Goal: Information Seeking & Learning: Find specific page/section

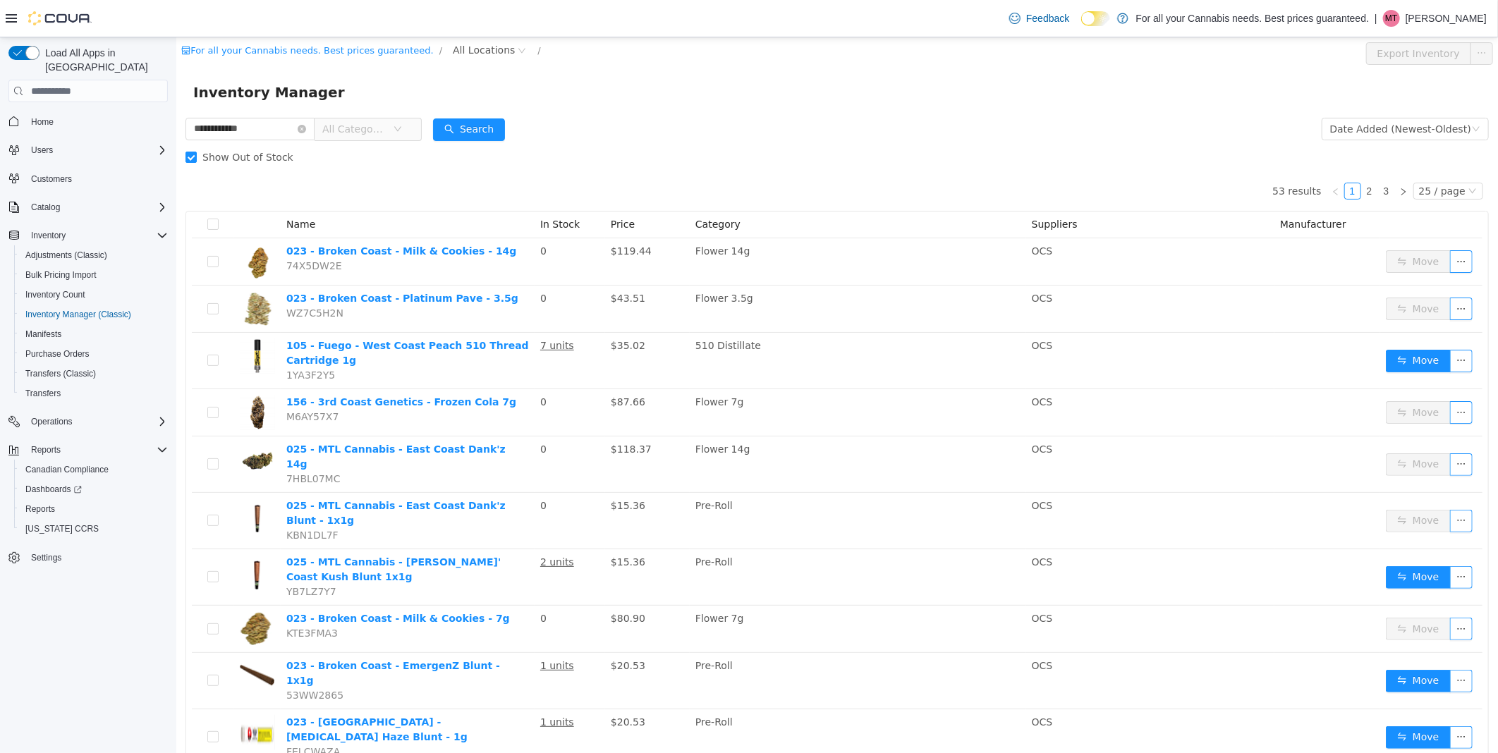
click at [152, 702] on div "Load All Apps in New Hub Home Users Customers Catalog Inventory Adjustments (Cl…" at bounding box center [88, 398] width 176 height 723
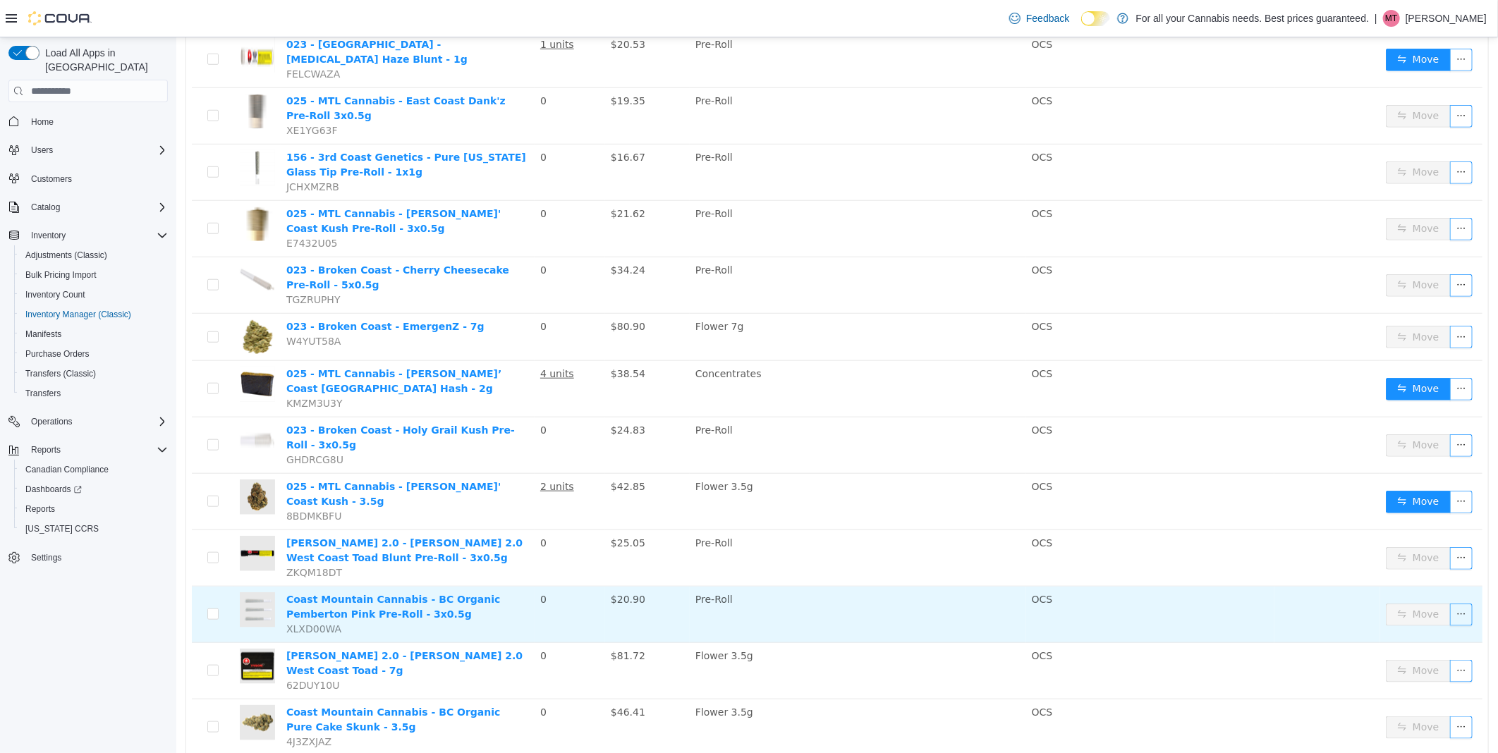
scroll to position [780, 0]
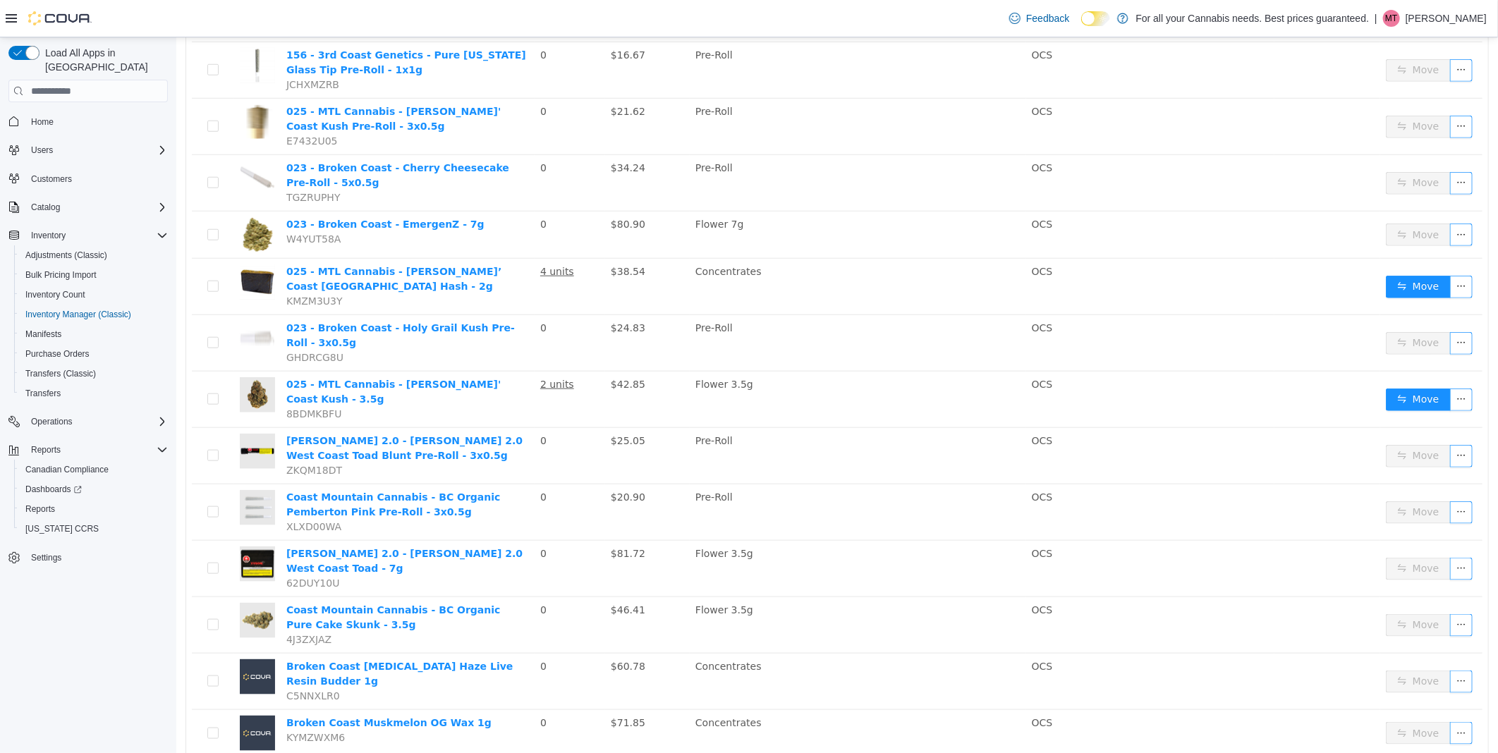
click at [139, 643] on div "Load All Apps in New Hub Home Users Customers Catalog Inventory Adjustments (Cl…" at bounding box center [88, 398] width 176 height 723
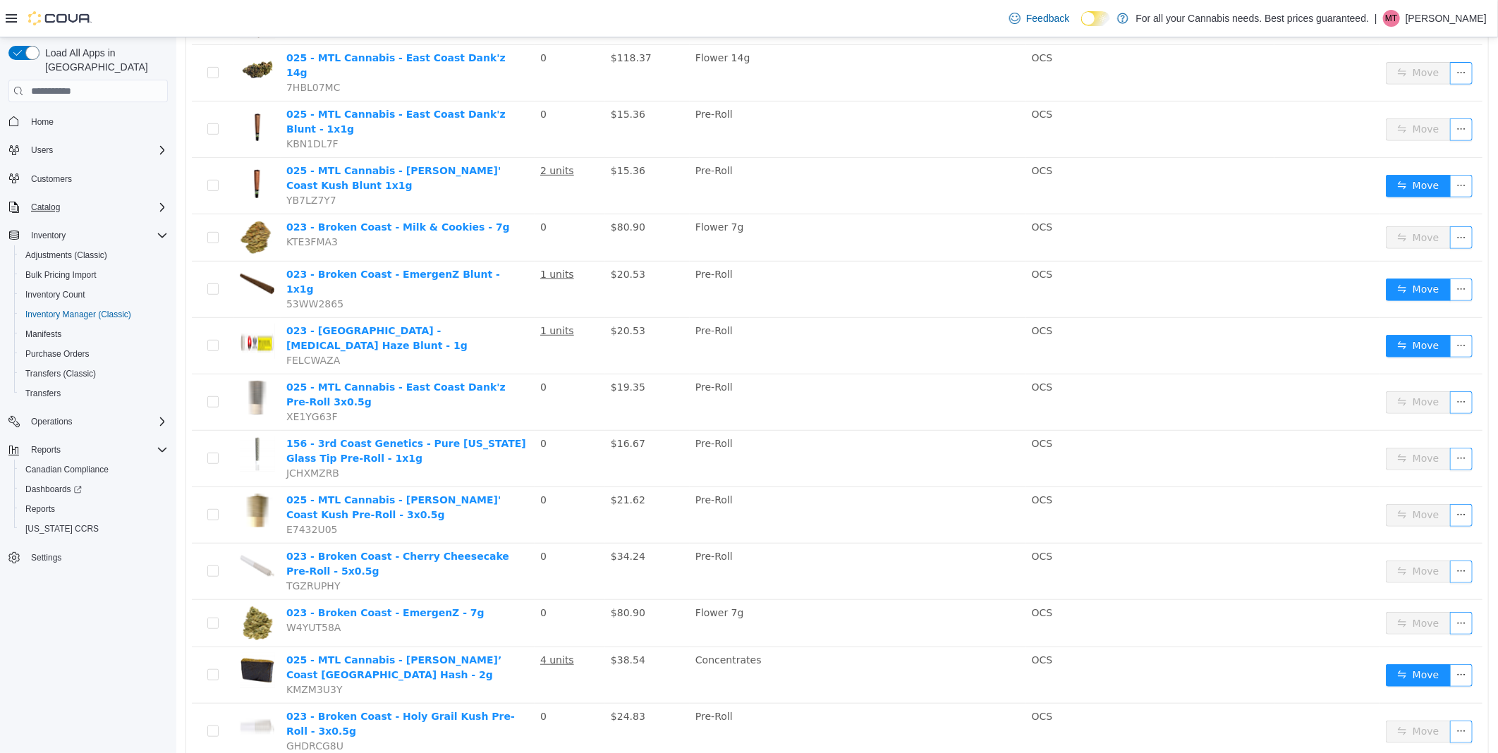
scroll to position [389, 0]
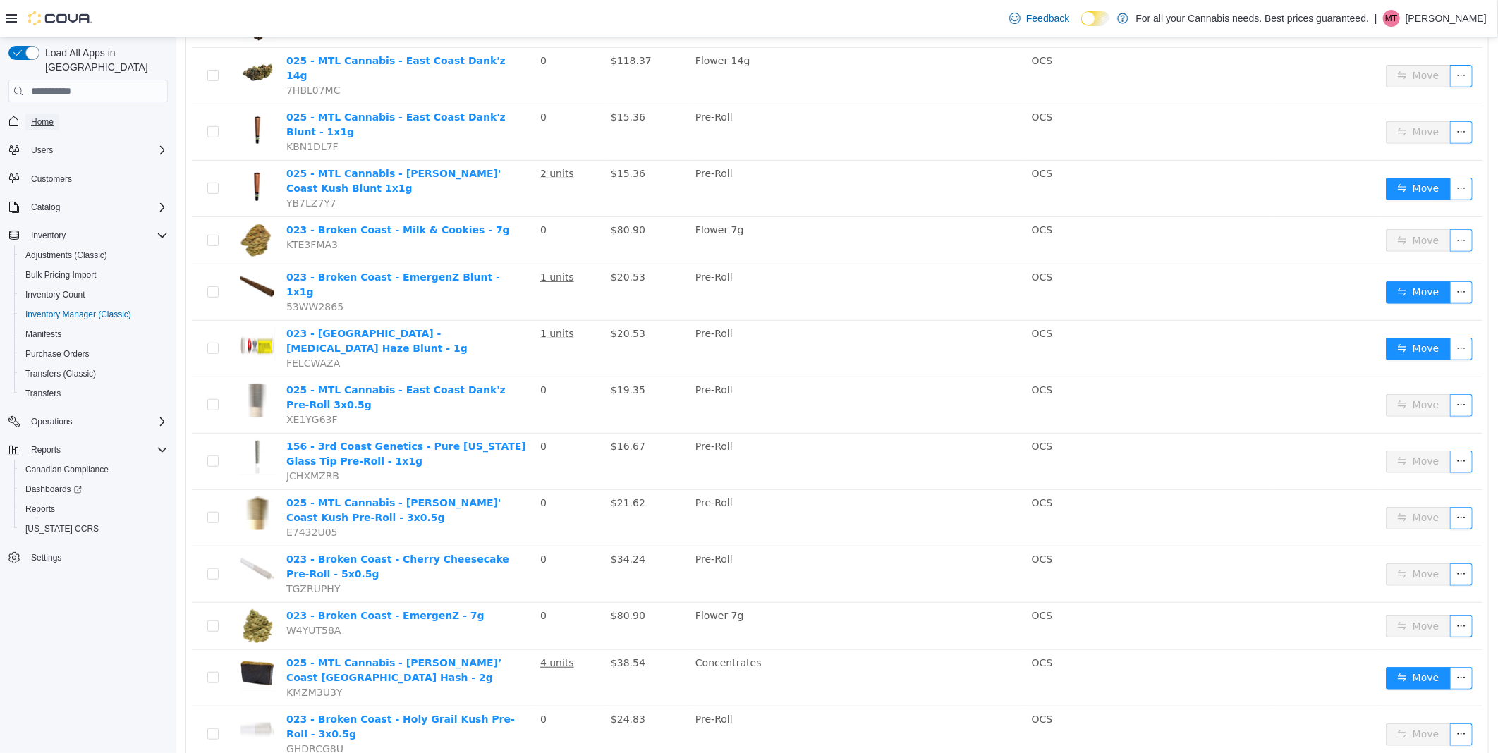
click at [42, 116] on span "Home" at bounding box center [42, 121] width 23 height 11
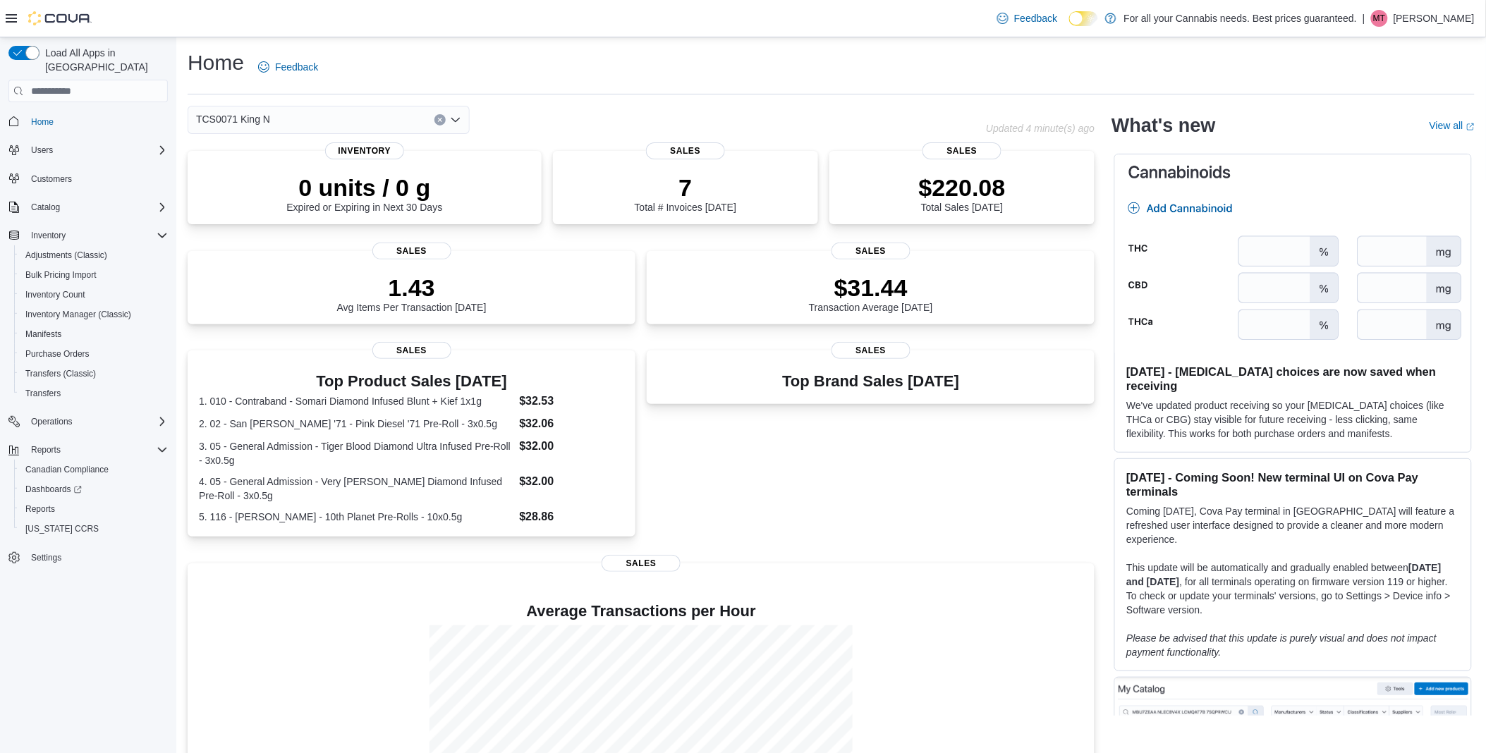
click at [104, 601] on div "Load All Apps in New Hub Home Users Customers Catalog Inventory Adjustments (Cl…" at bounding box center [88, 398] width 176 height 723
click at [66, 309] on span "Inventory Manager (Classic)" at bounding box center [78, 314] width 106 height 11
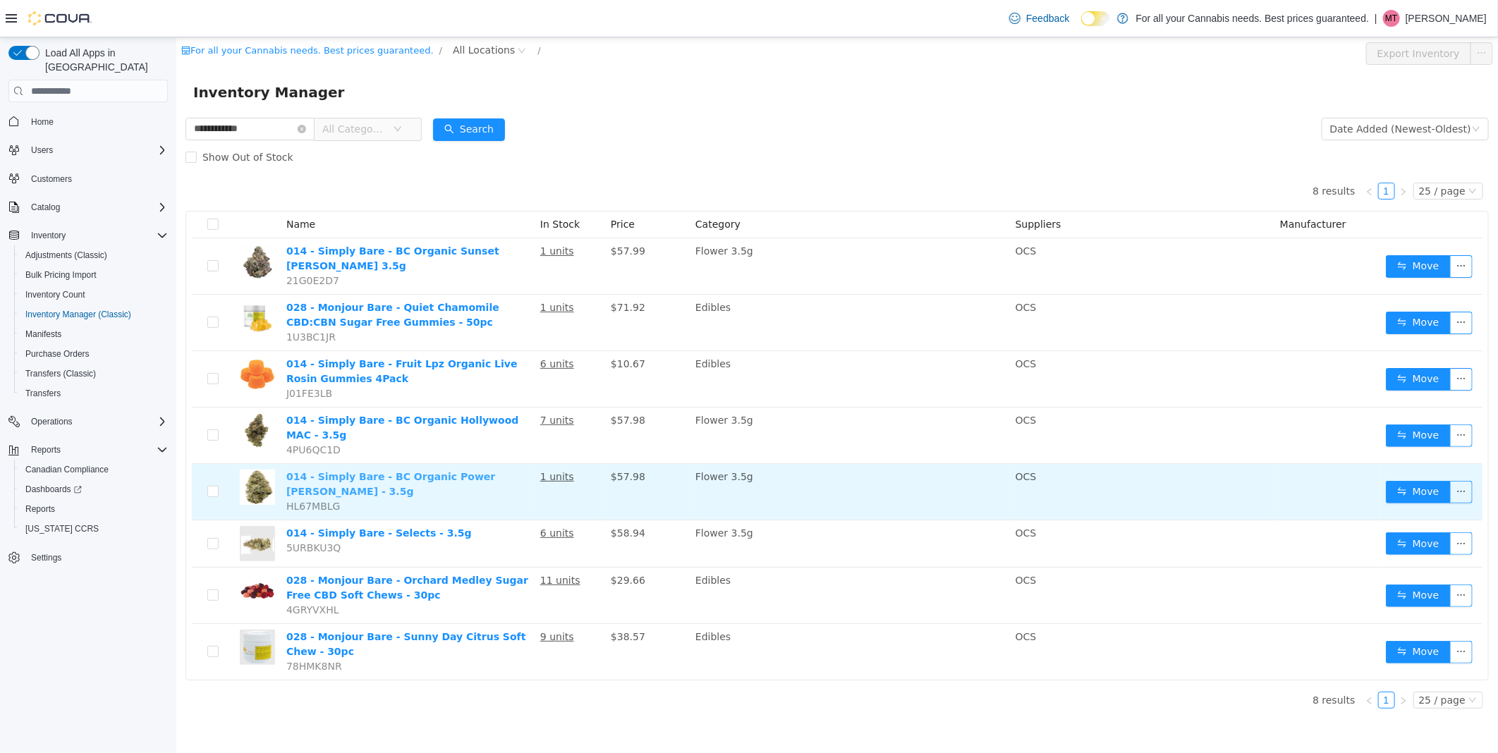
click at [451, 471] on link "014 - Simply Bare - BC Organic Power Mintz - 3.5g" at bounding box center [390, 484] width 209 height 26
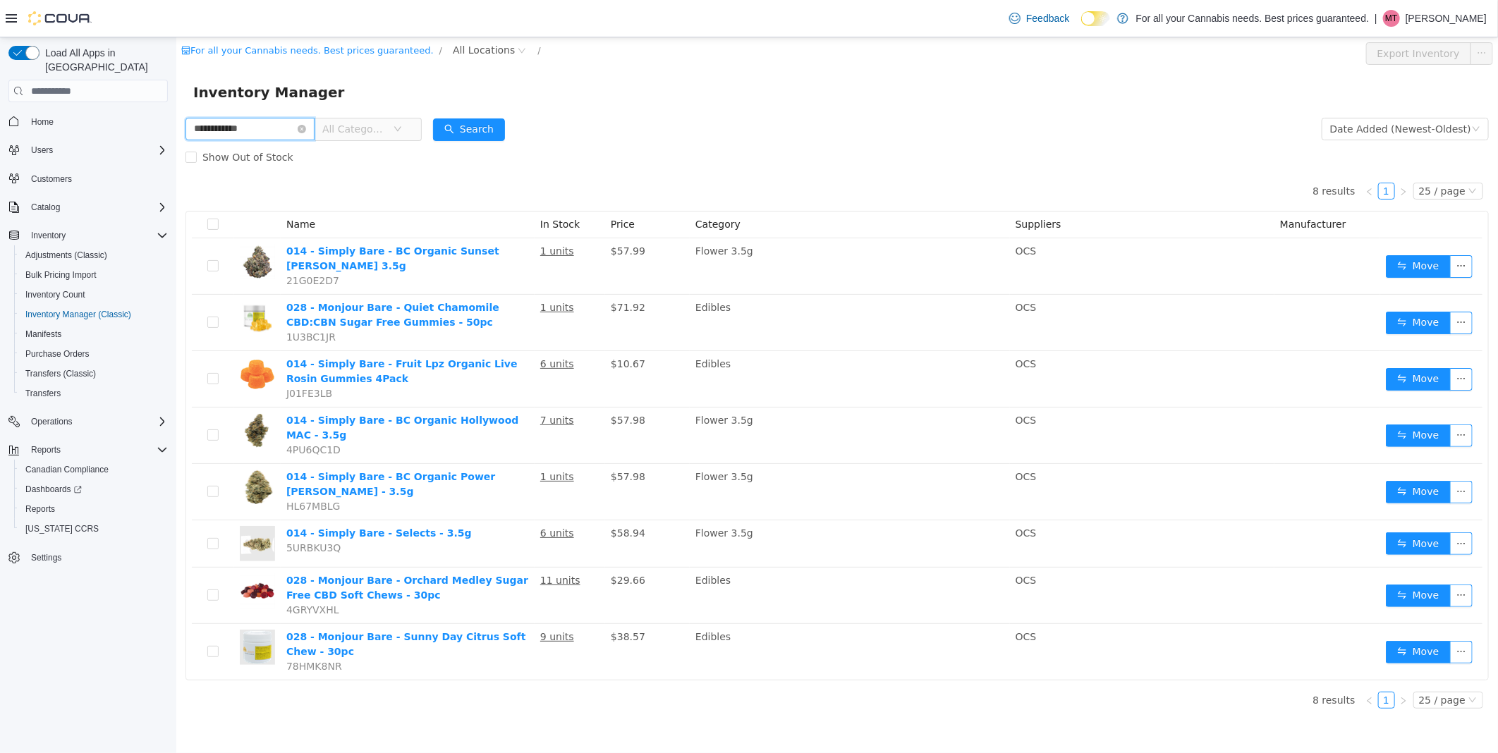
click at [279, 140] on input "**********" at bounding box center [249, 129] width 129 height 23
type input "********"
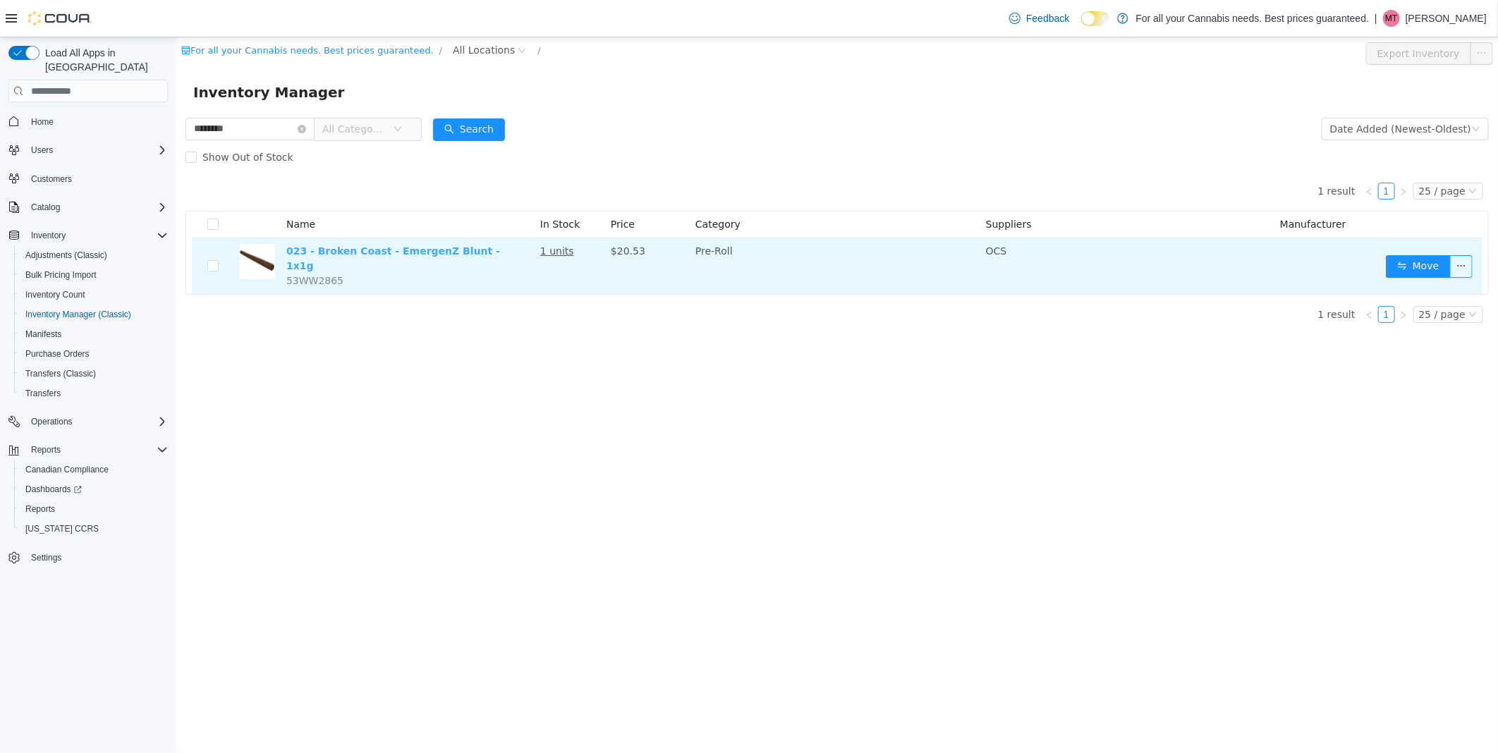
click at [358, 248] on link "023 - Broken Coast - EmergenZ Blunt - 1x1g" at bounding box center [393, 258] width 214 height 26
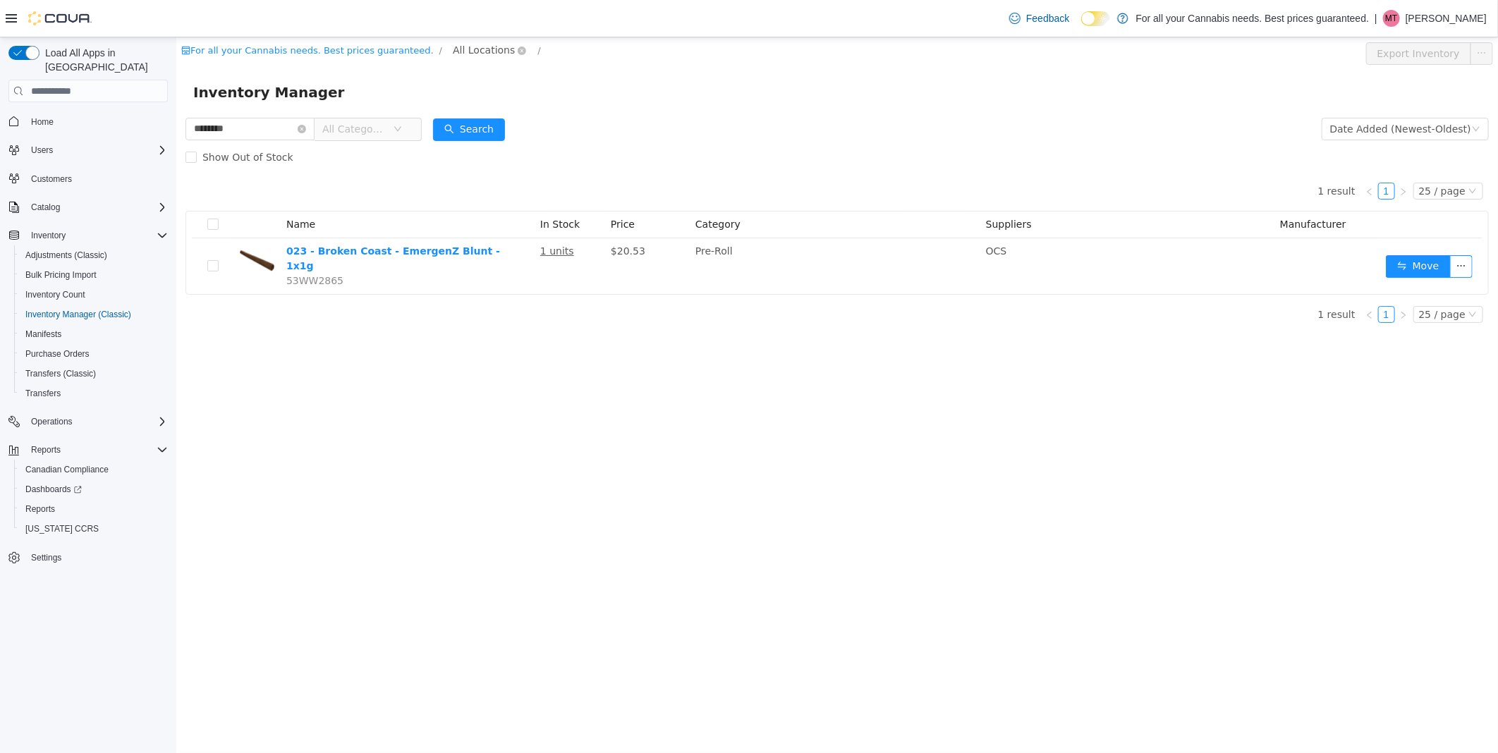
click at [452, 51] on span "All Locations" at bounding box center [483, 50] width 62 height 16
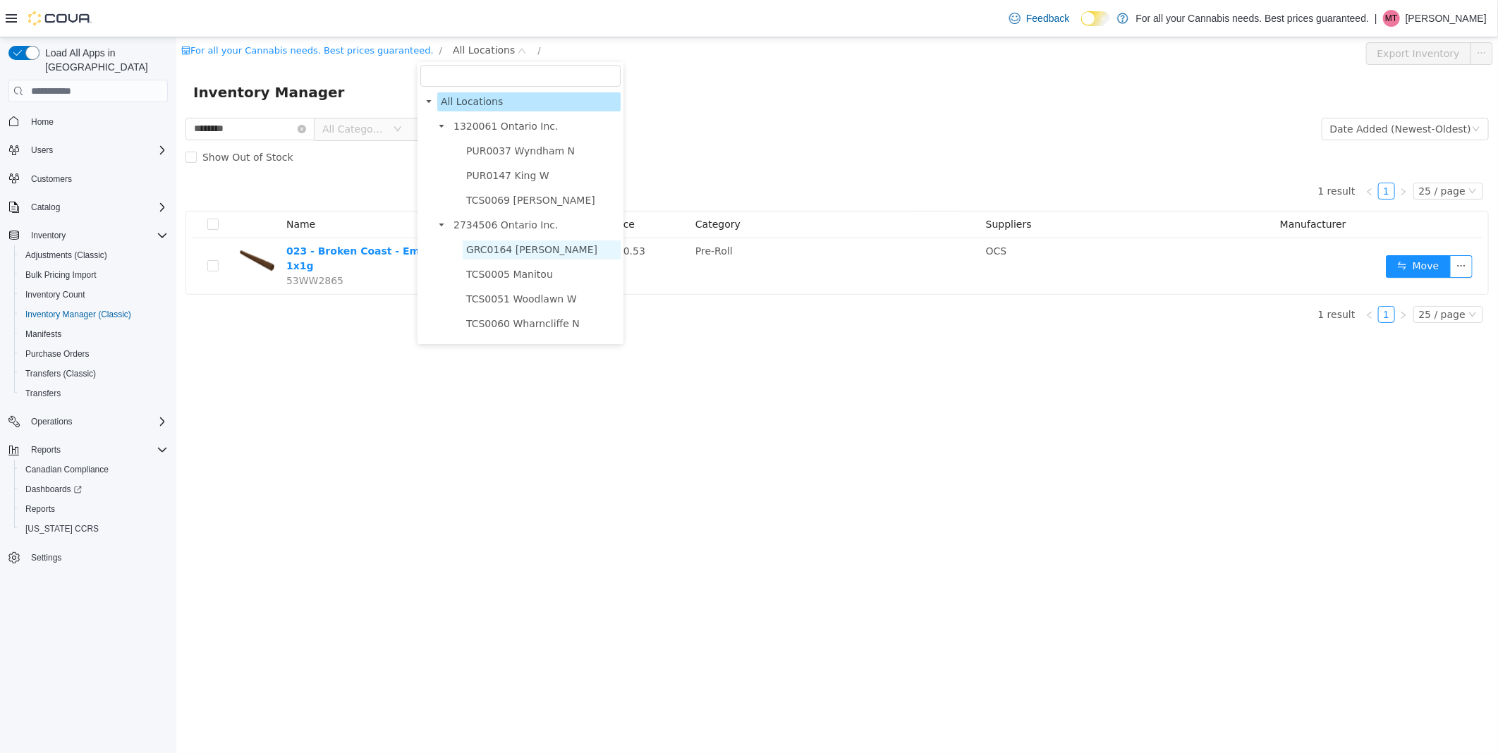
scroll to position [143, 0]
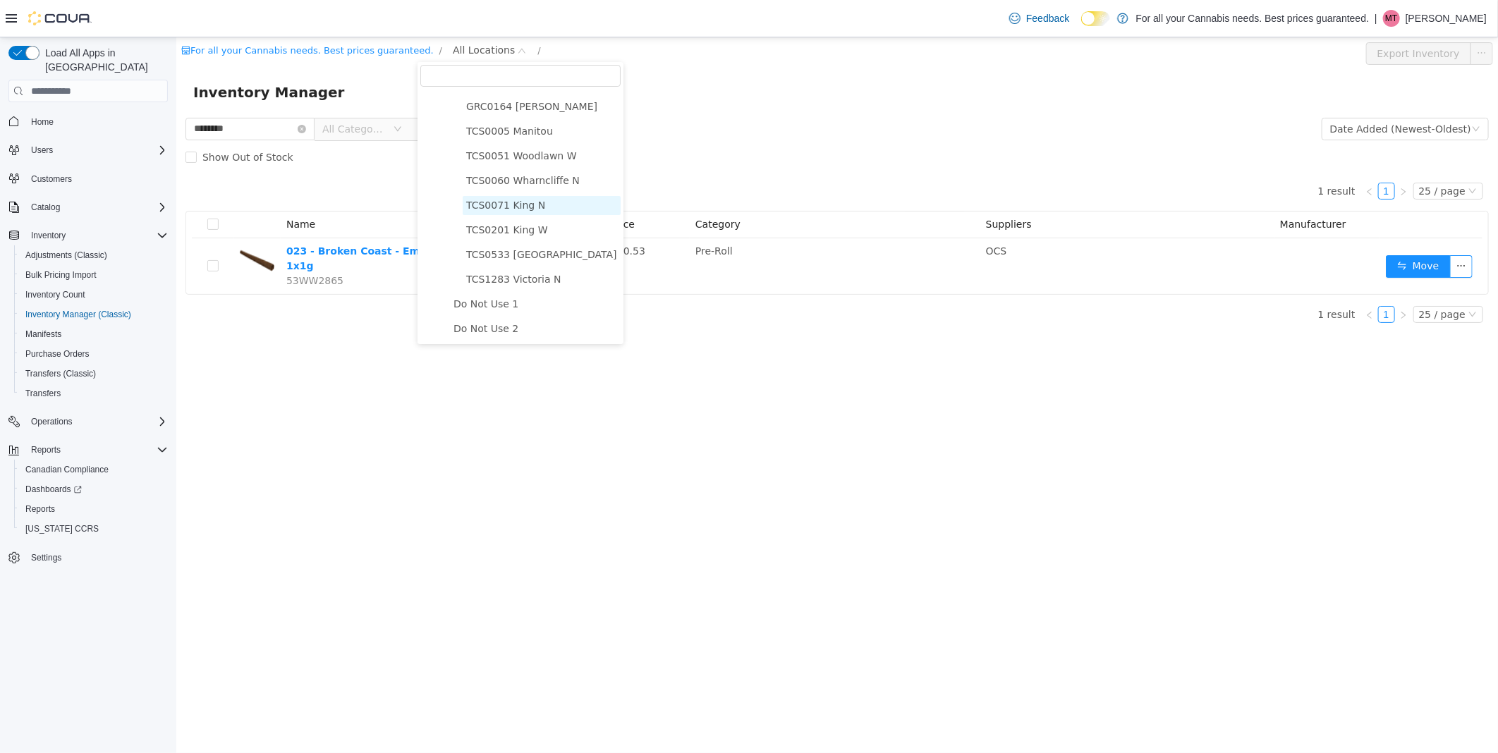
click at [532, 208] on span "TCS0071 King N" at bounding box center [504, 205] width 79 height 11
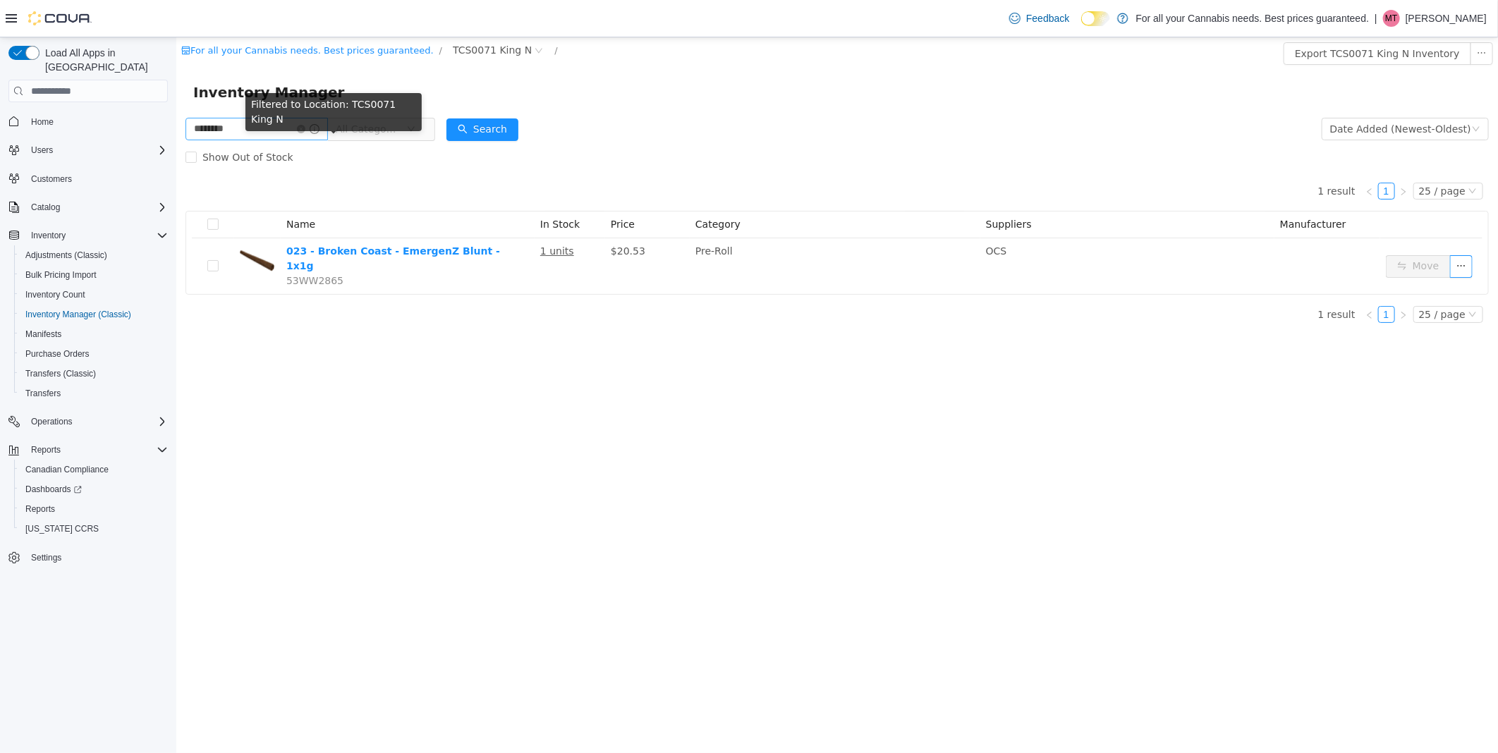
click at [319, 128] on icon "icon: info-circle" at bounding box center [314, 129] width 10 height 10
click at [305, 130] on icon "icon: close-circle" at bounding box center [300, 129] width 8 height 8
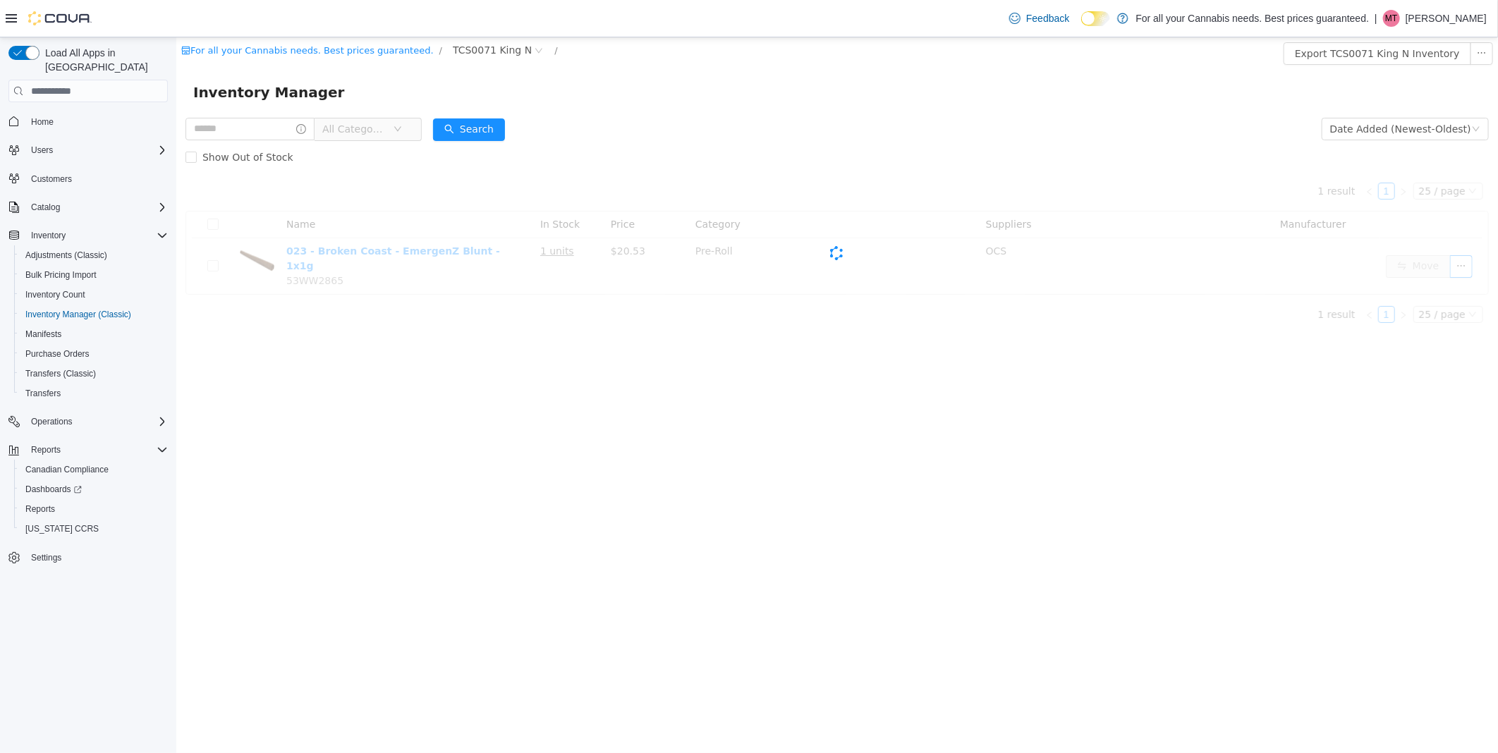
click at [386, 123] on span "All Categories" at bounding box center [354, 129] width 64 height 14
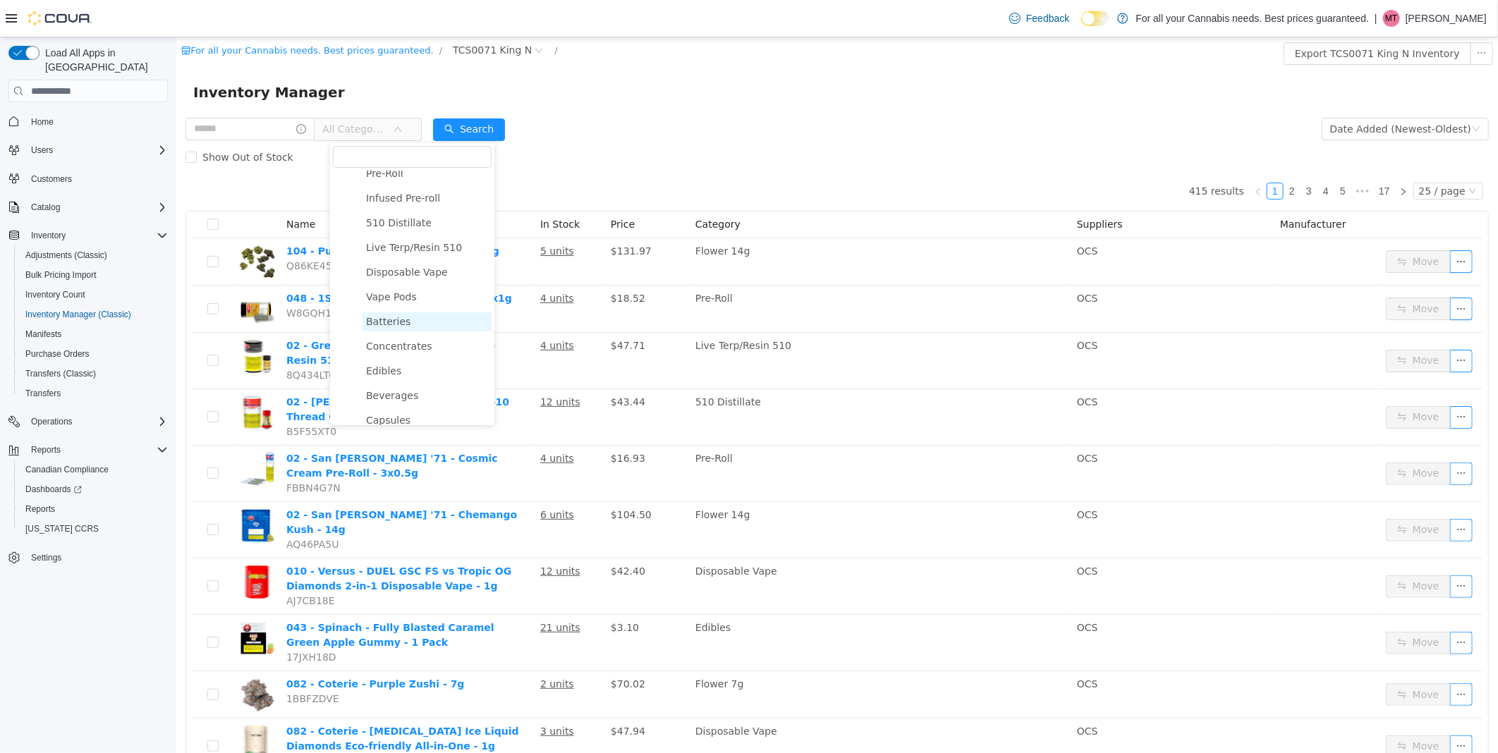
scroll to position [157, 0]
click at [414, 201] on span "Infused Pre-roll" at bounding box center [402, 198] width 74 height 11
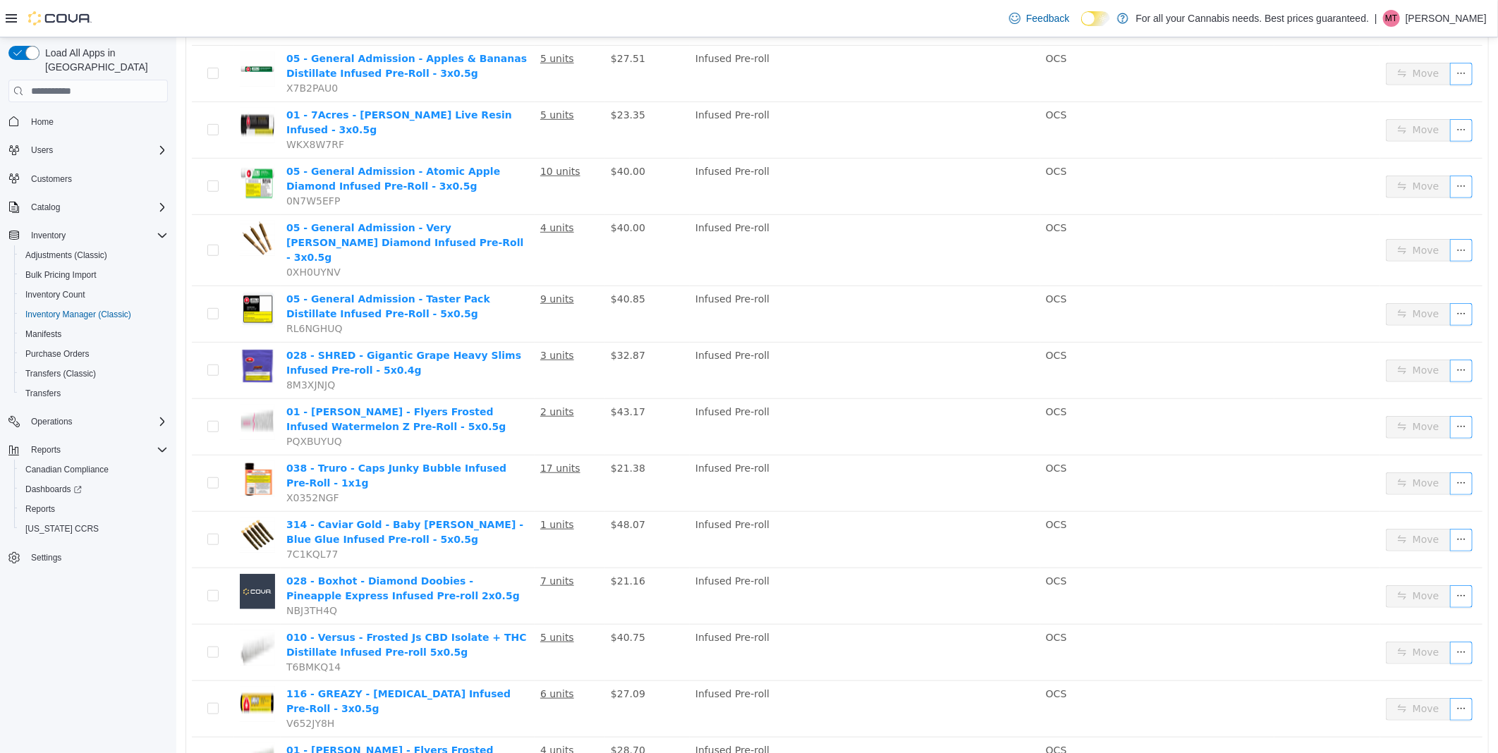
scroll to position [548, 0]
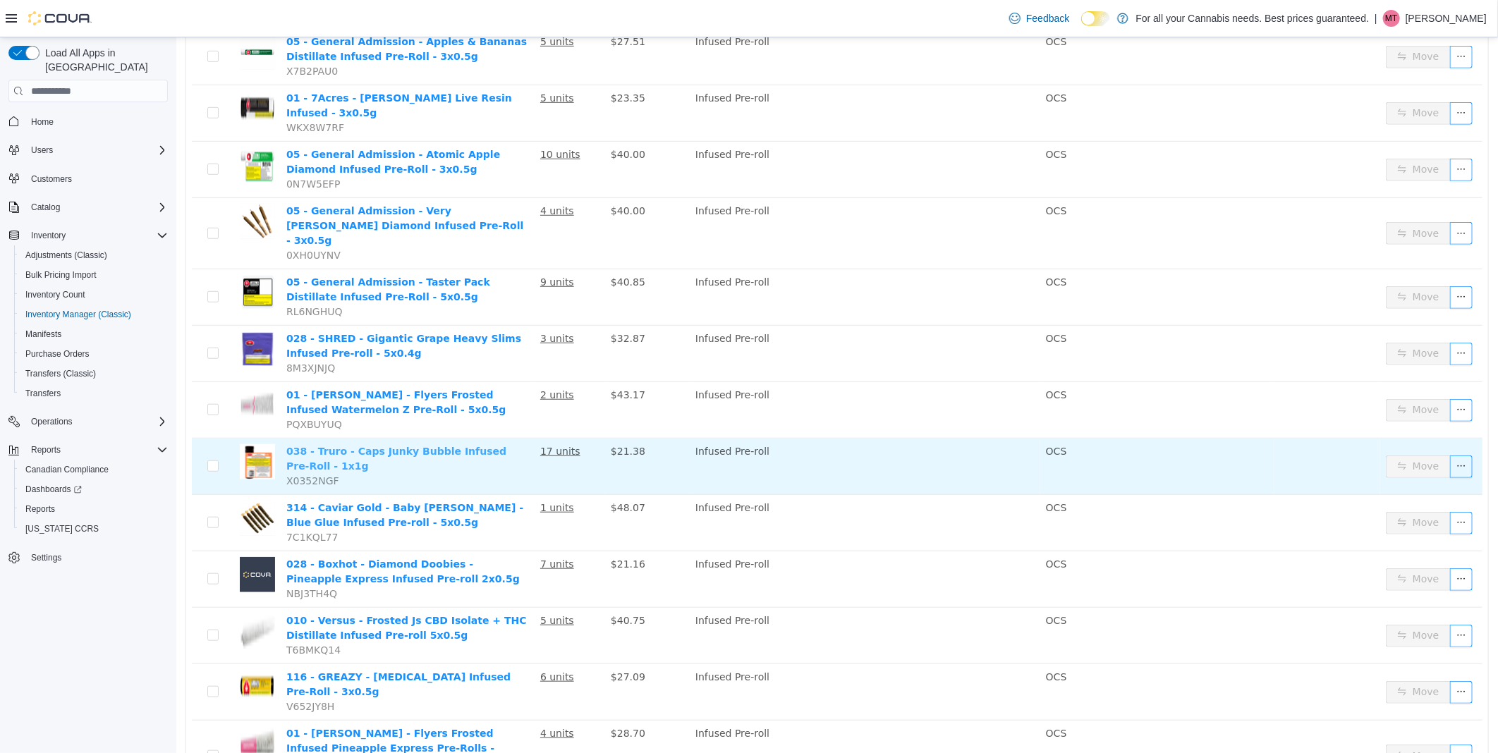
click at [482, 446] on link "038 - Truro - Caps Junky Bubble Infused Pre-Roll - 1x1g" at bounding box center [396, 459] width 220 height 26
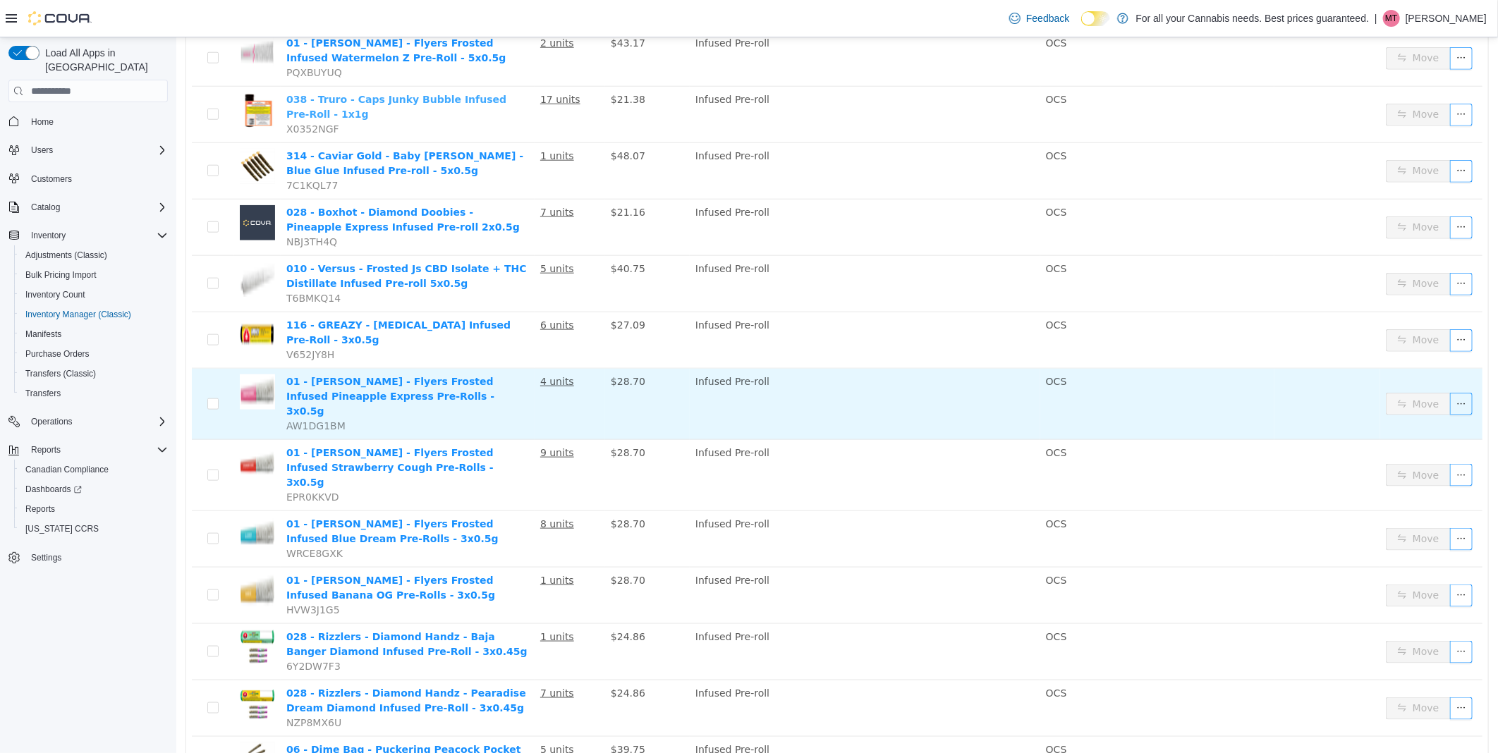
scroll to position [908, 0]
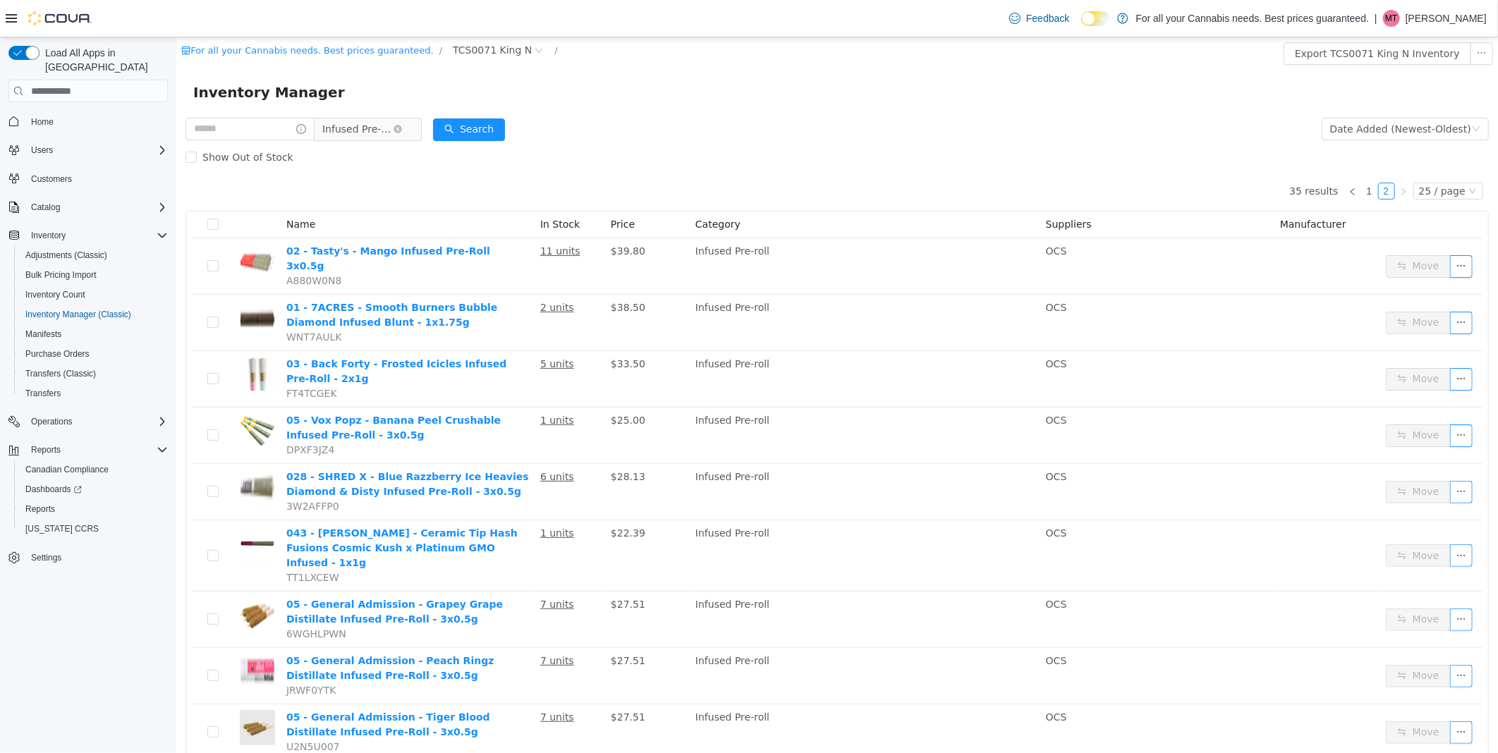
click at [392, 123] on span "Infused Pre-roll" at bounding box center [357, 128] width 71 height 21
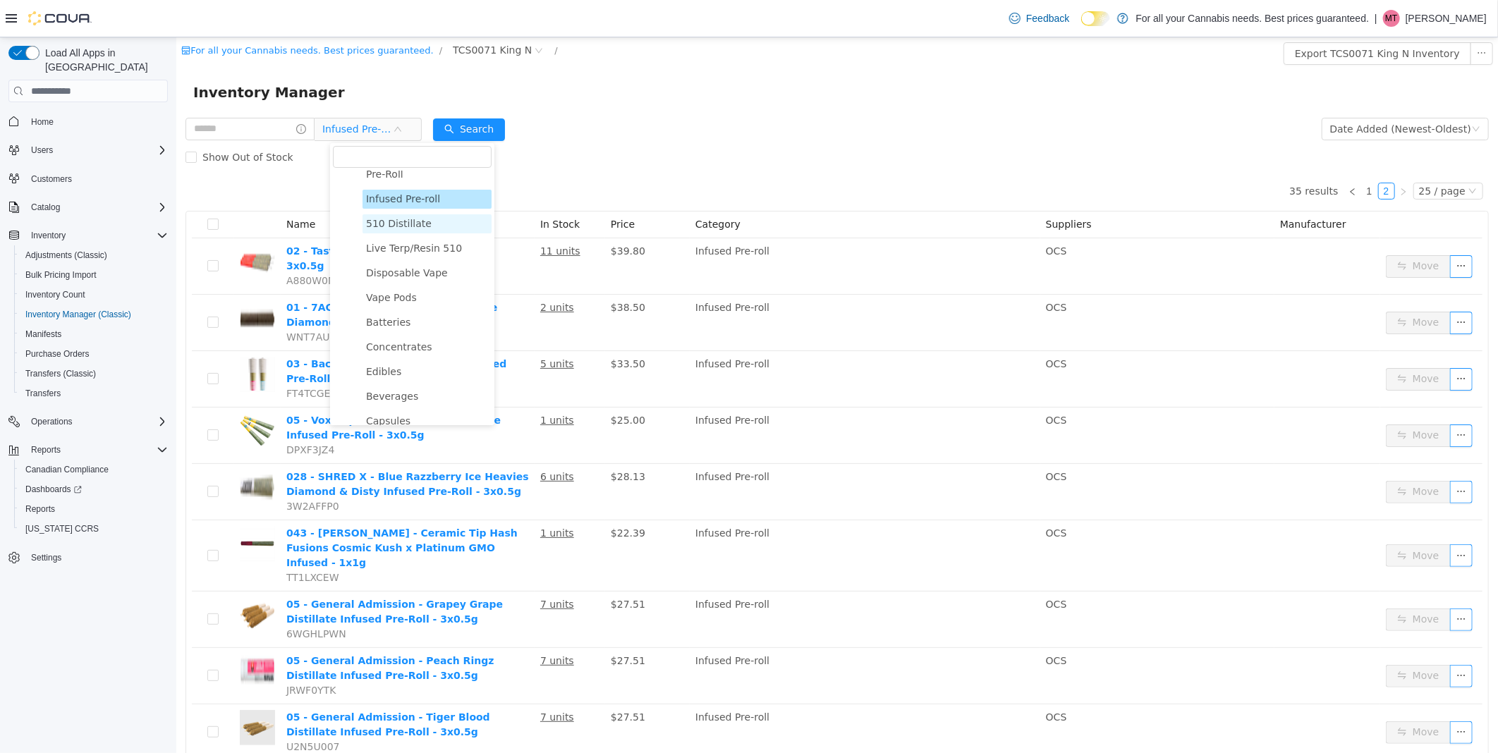
click at [432, 227] on span "510 Distillate" at bounding box center [426, 223] width 129 height 19
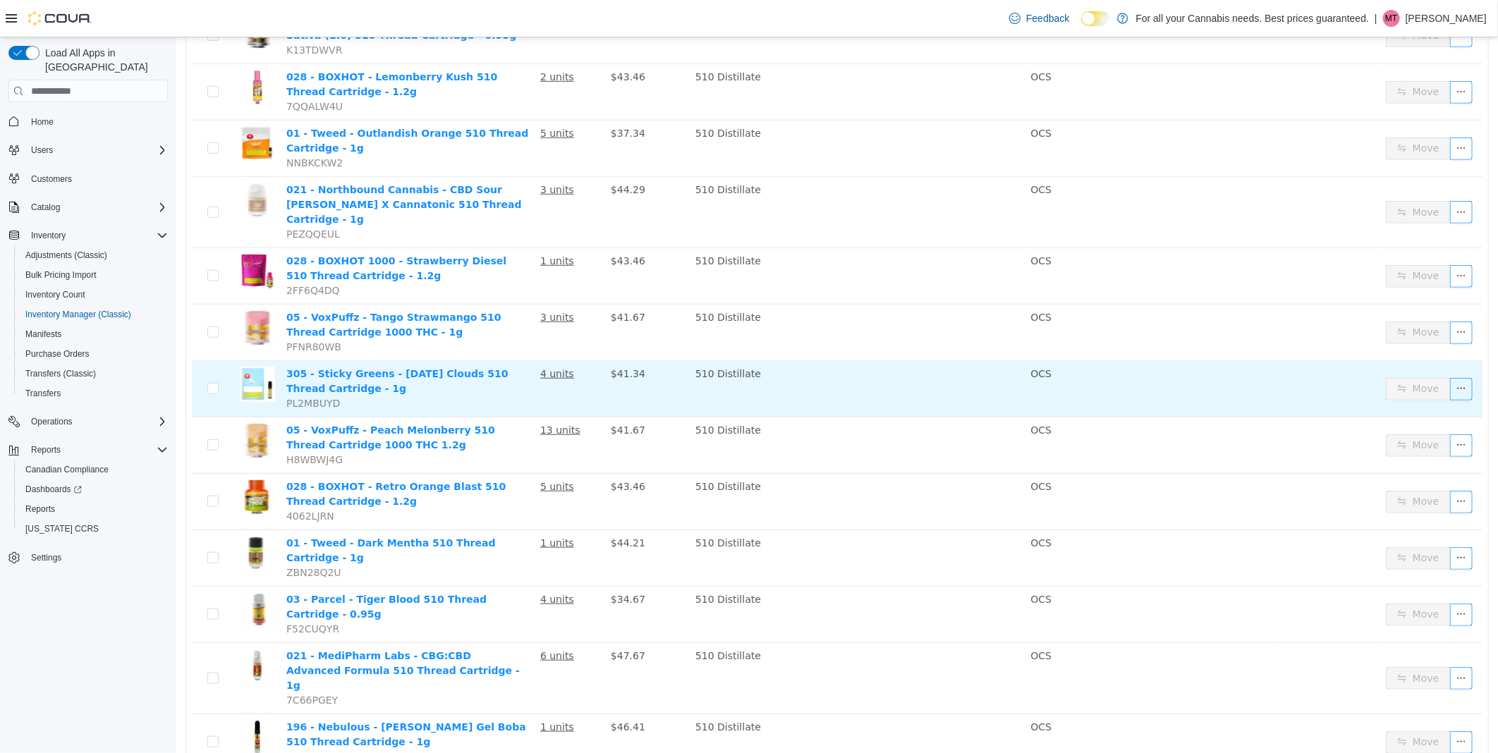
scroll to position [548, 0]
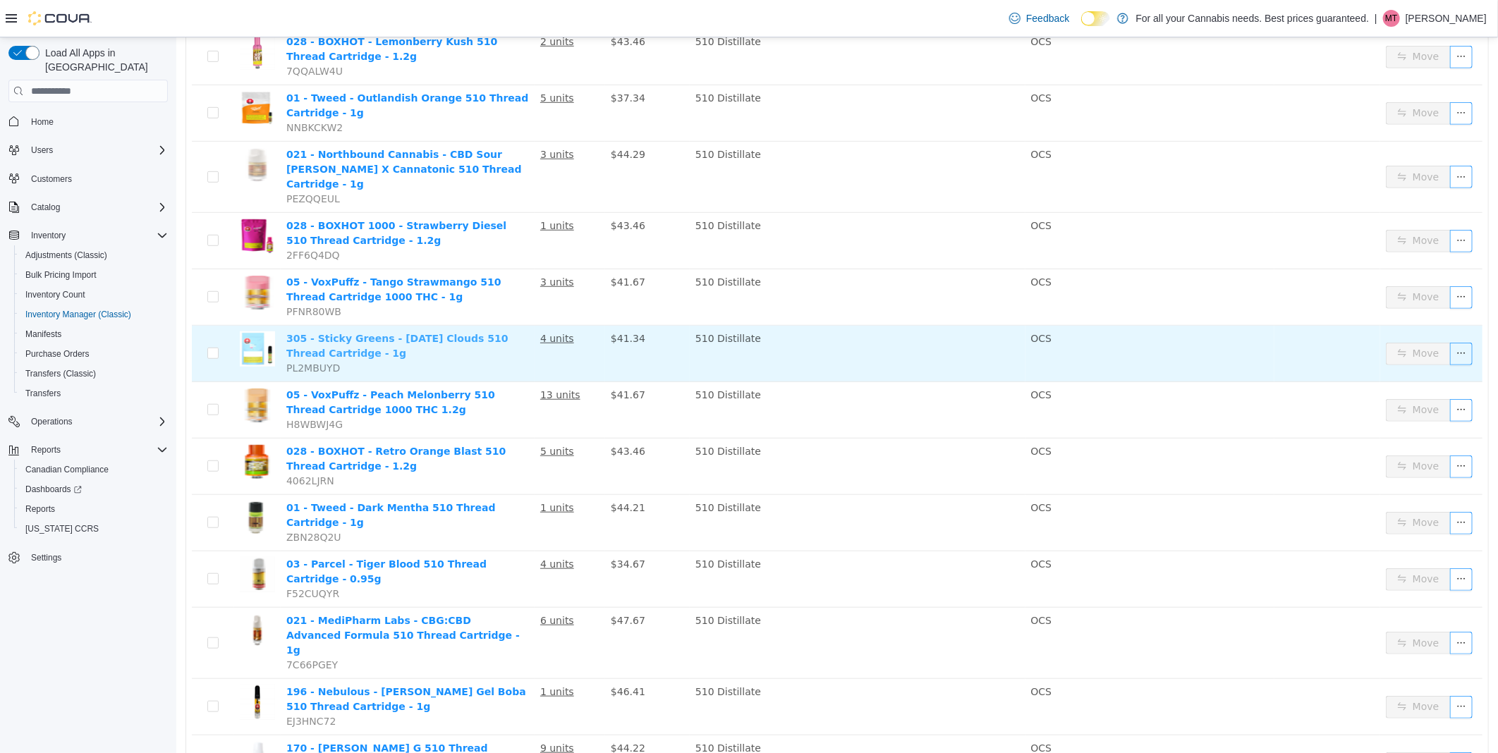
click at [454, 333] on link "305 - Sticky Greens - Carnival Clouds 510 Thread Cartridge - 1g" at bounding box center [396, 346] width 221 height 26
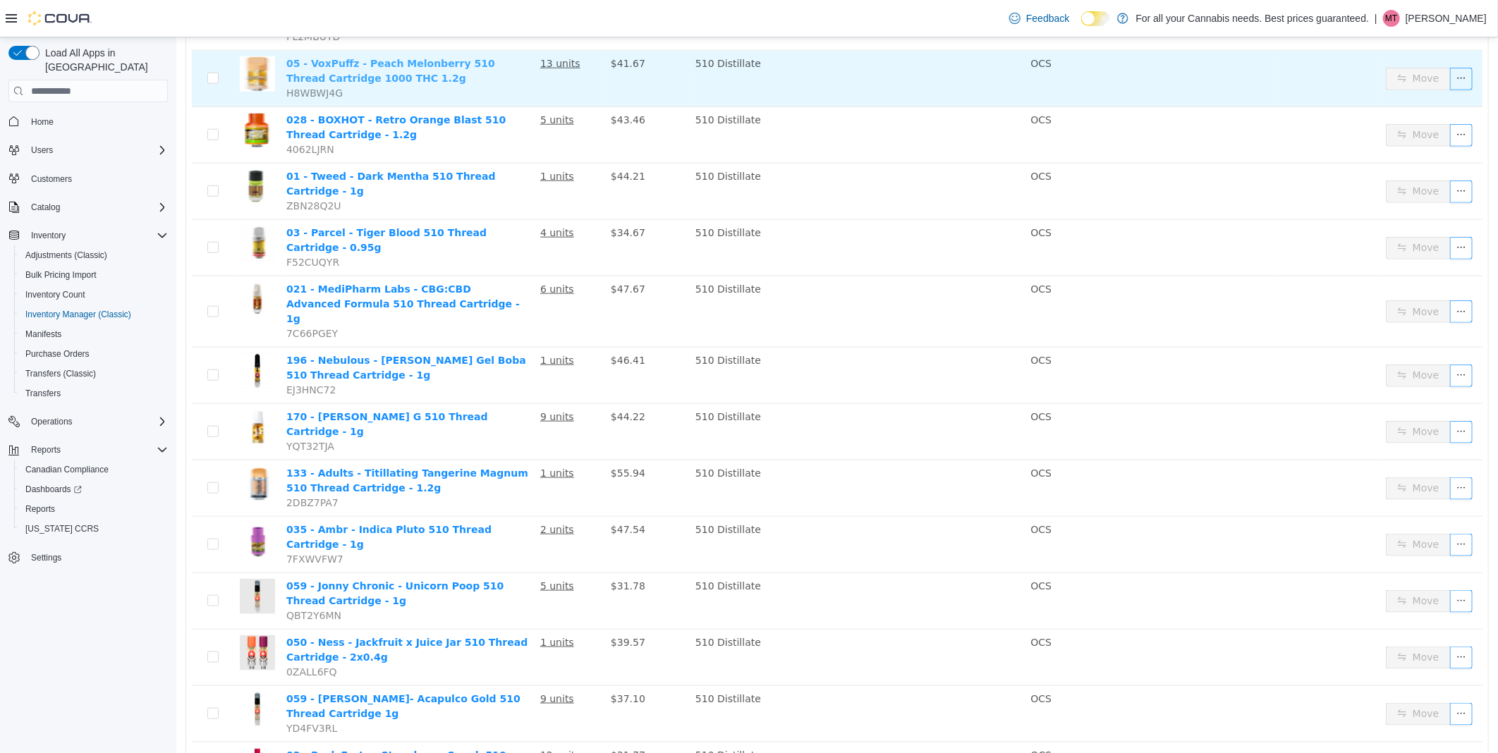
scroll to position [880, 0]
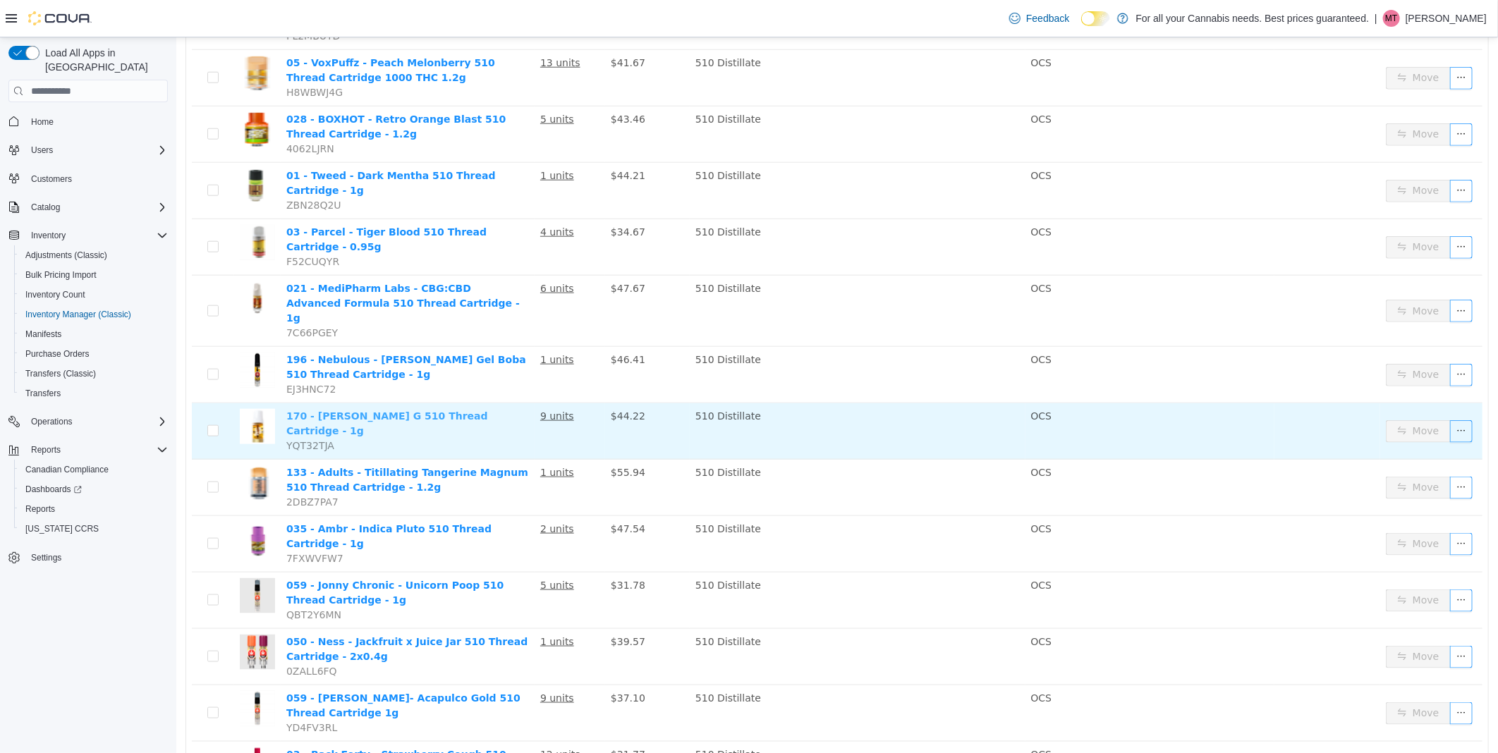
click at [430, 410] on link "170 - [PERSON_NAME] G 510 Thread Cartridge - 1g" at bounding box center [387, 423] width 202 height 26
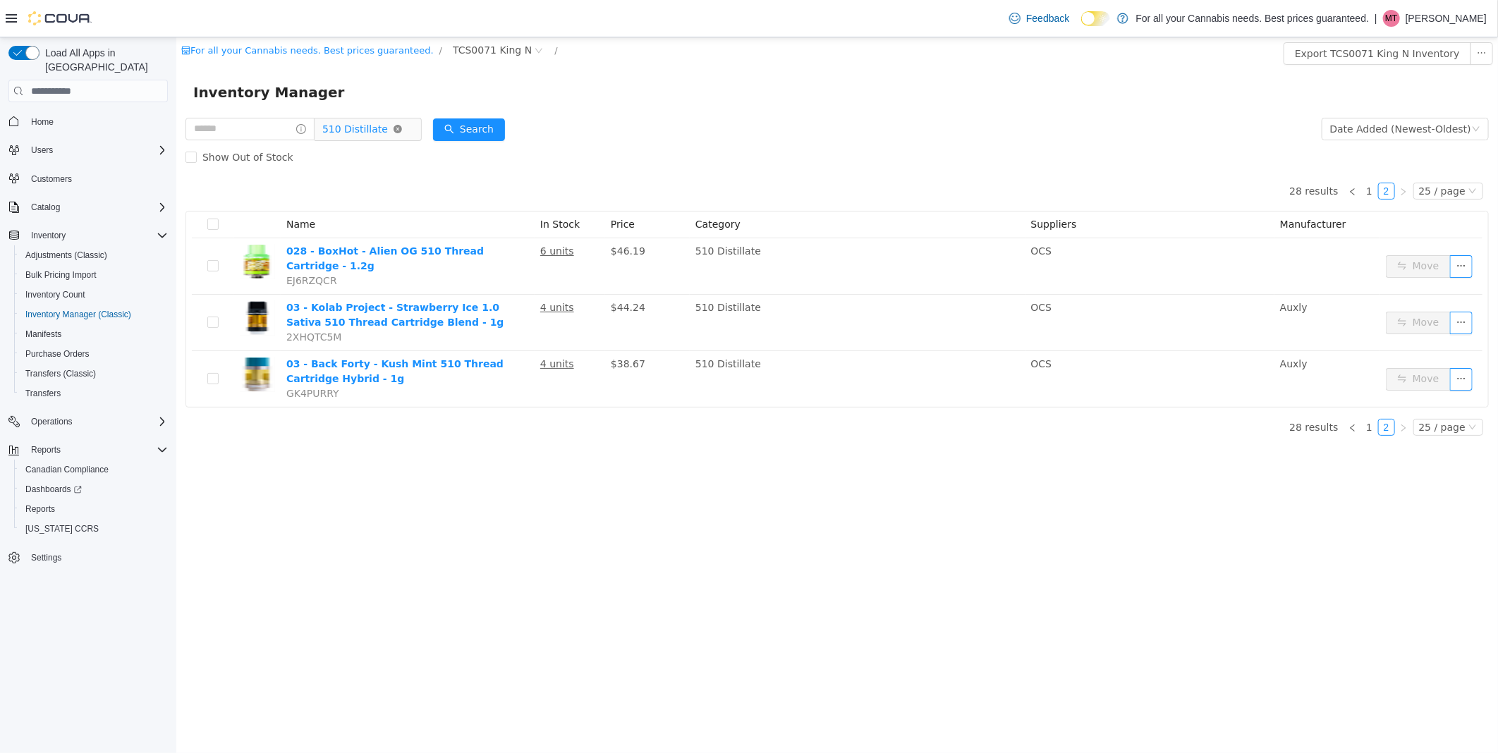
click at [401, 130] on icon "icon: close-circle" at bounding box center [397, 129] width 8 height 8
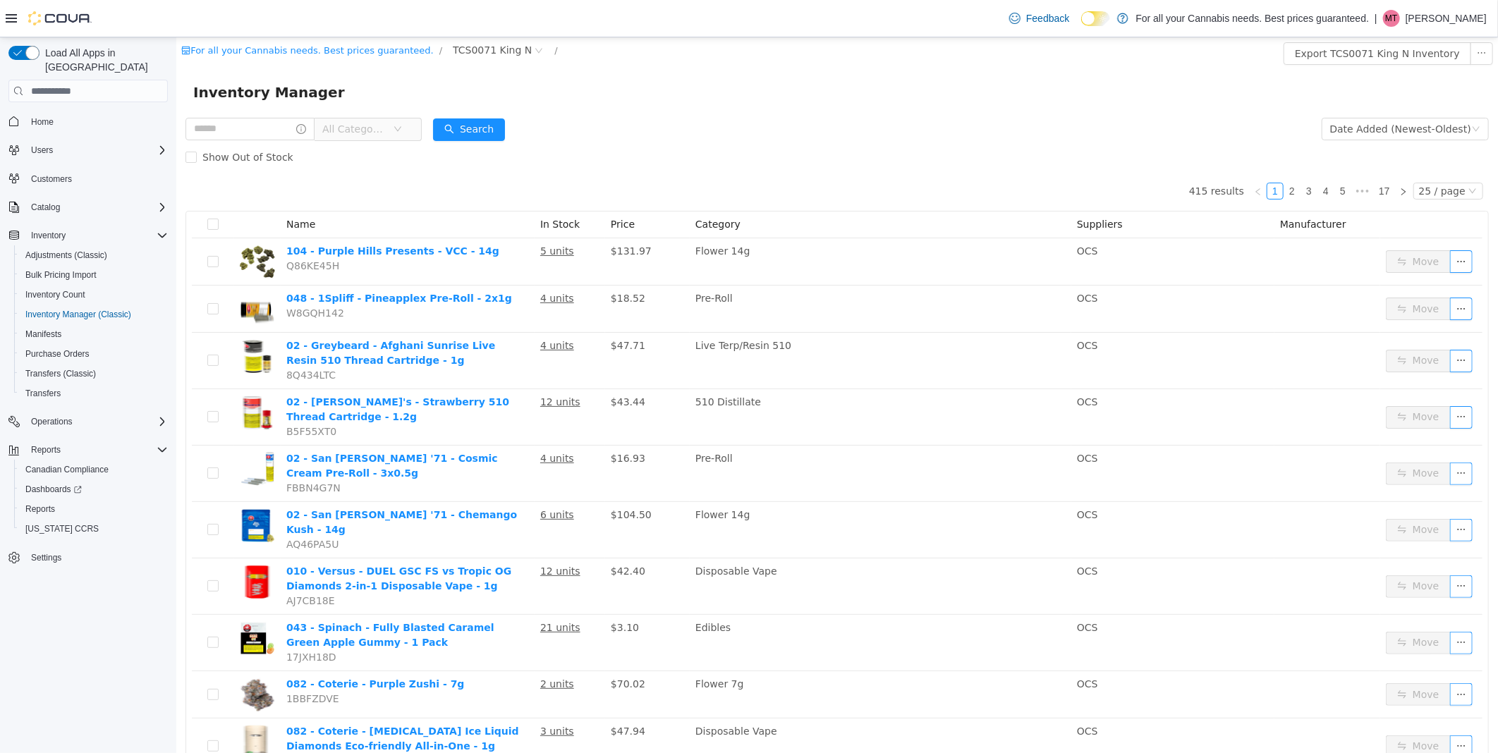
click at [386, 133] on span "All Categories" at bounding box center [354, 129] width 64 height 14
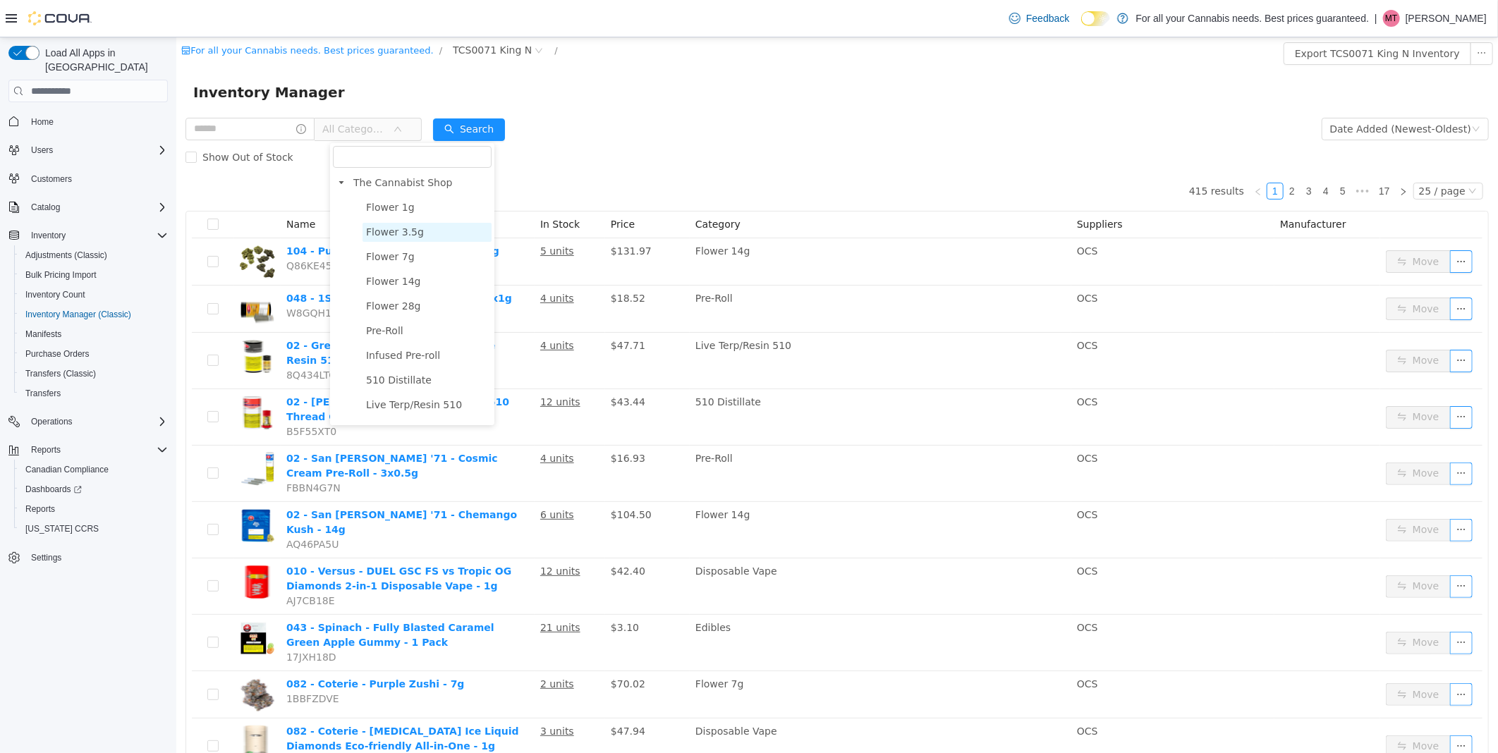
click at [416, 237] on span "Flower 3.5g" at bounding box center [426, 232] width 129 height 19
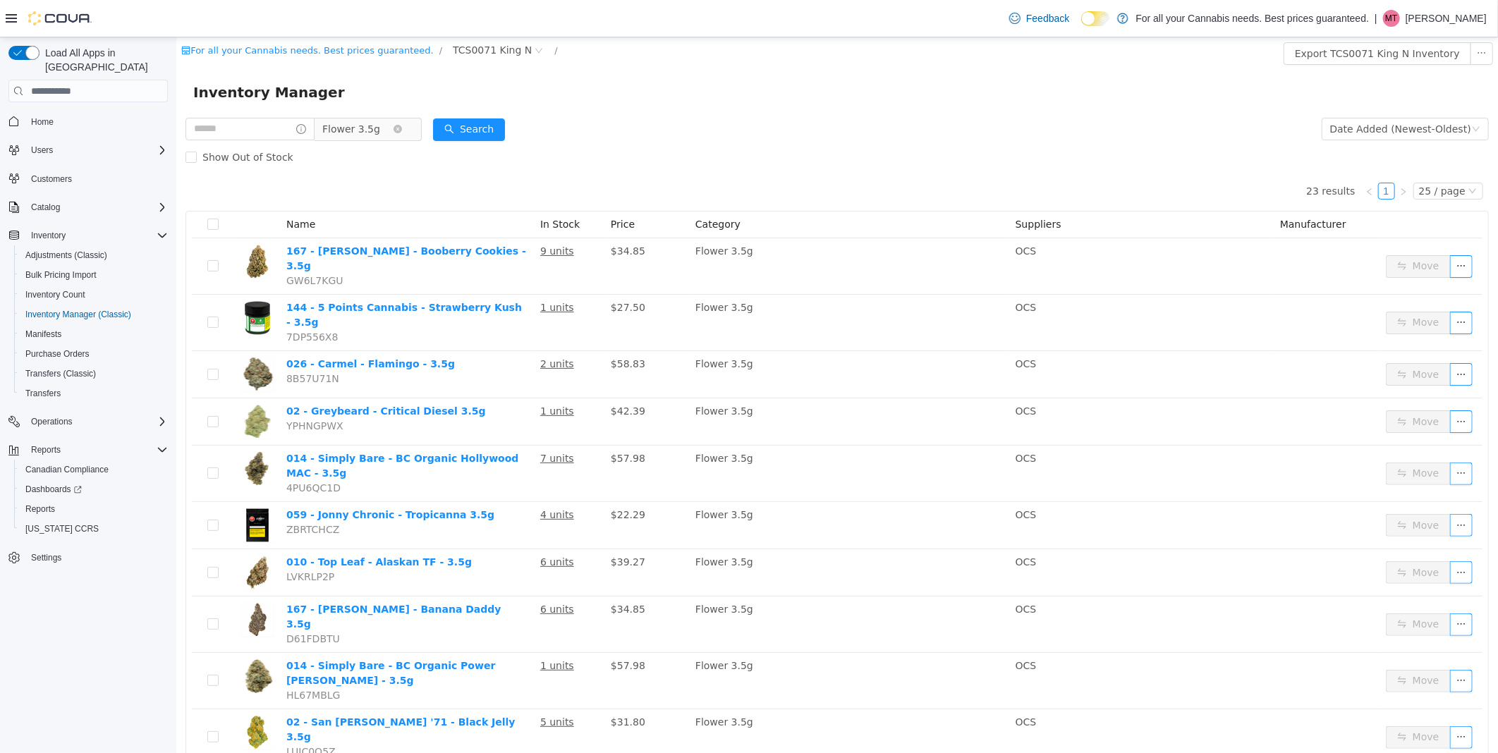
click at [363, 133] on span "Flower 3.5g" at bounding box center [351, 128] width 58 height 21
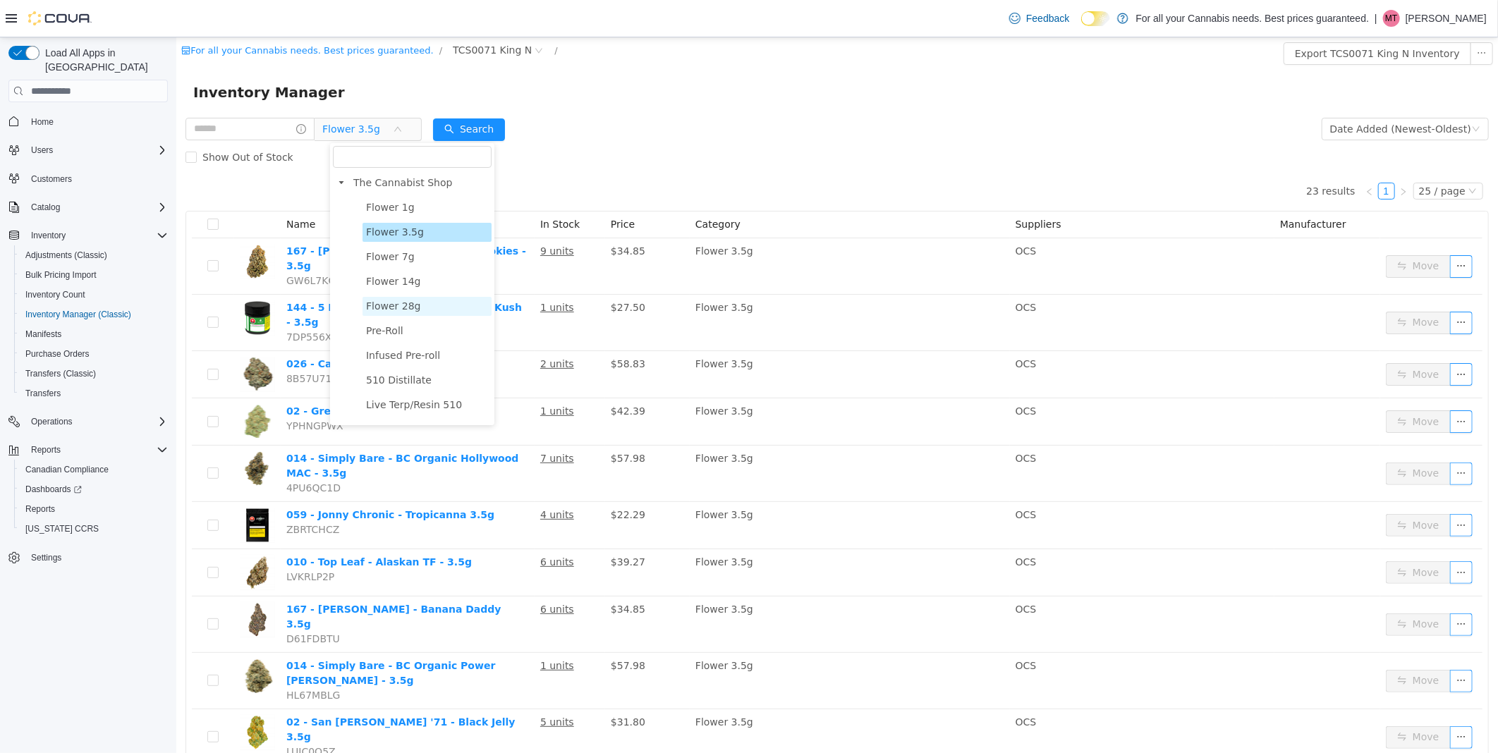
click at [418, 310] on span "Flower 28g" at bounding box center [426, 306] width 129 height 19
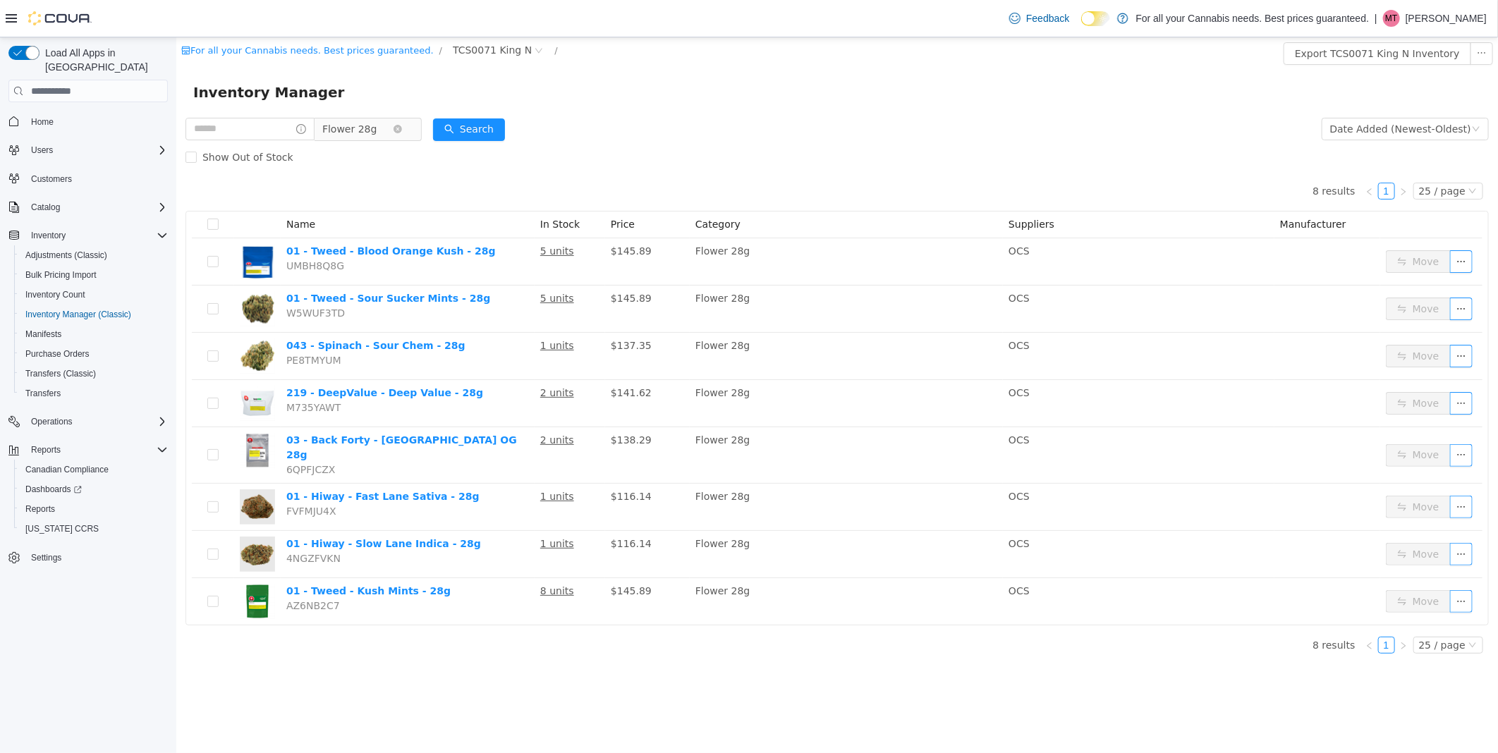
click at [389, 135] on span "Flower 28g" at bounding box center [357, 128] width 71 height 21
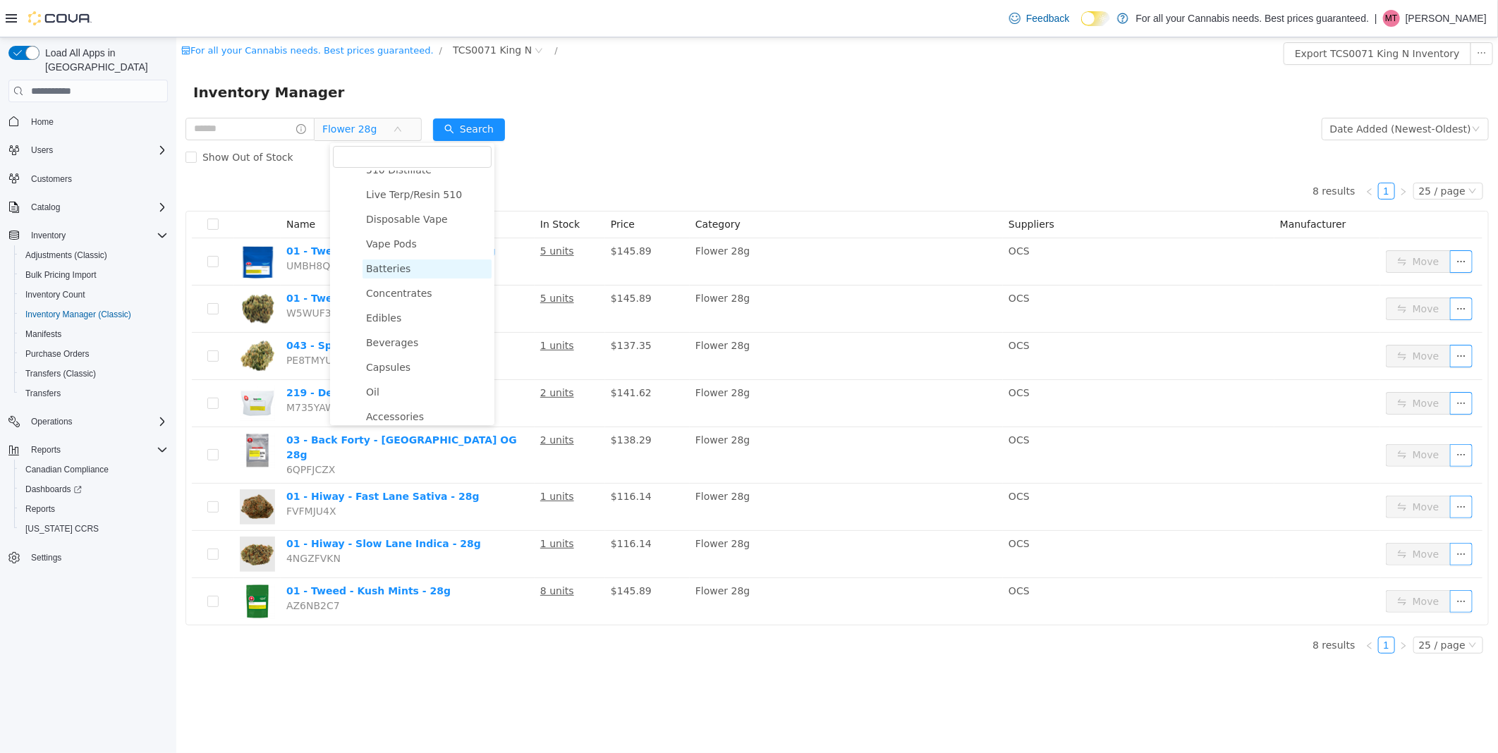
scroll to position [235, 0]
click at [410, 294] on span "Edibles" at bounding box center [426, 293] width 129 height 19
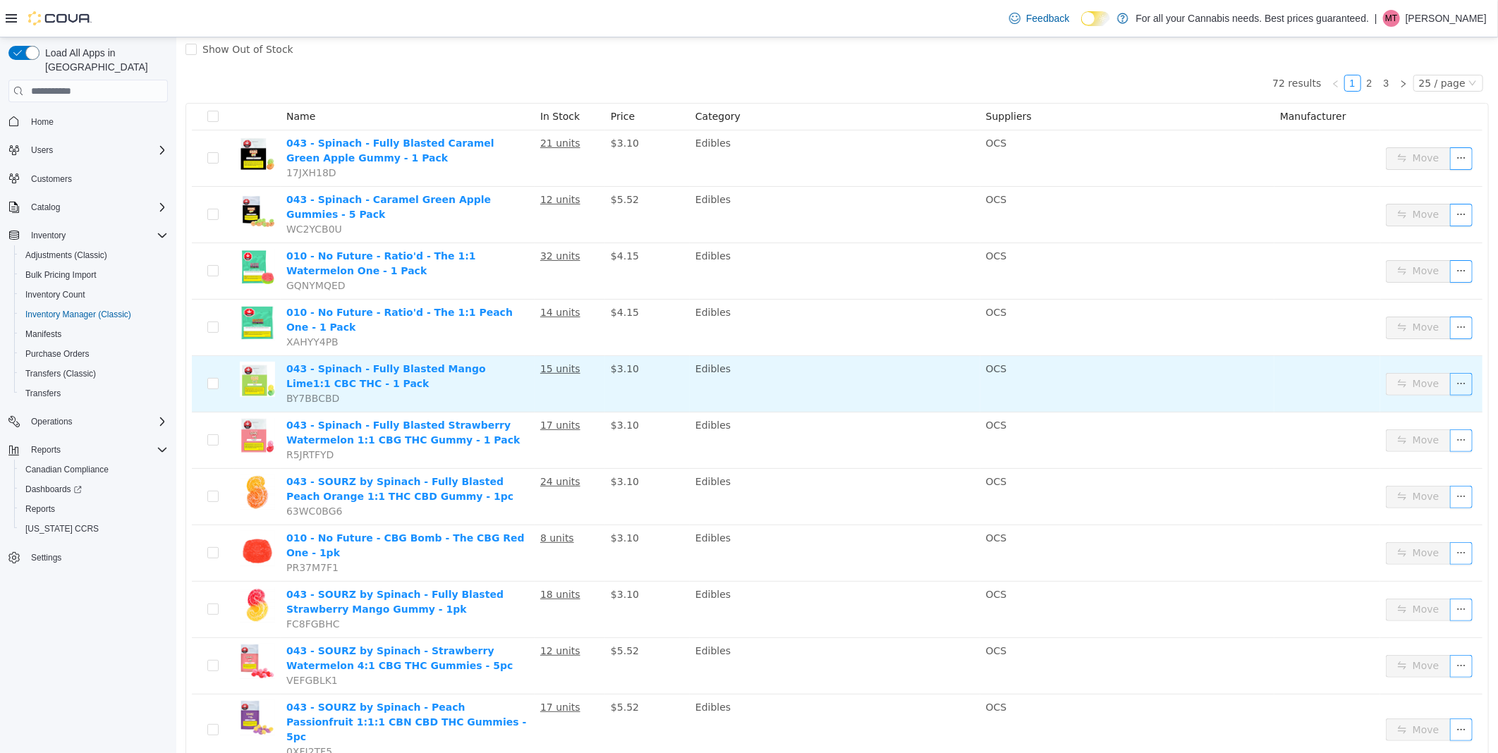
scroll to position [0, 0]
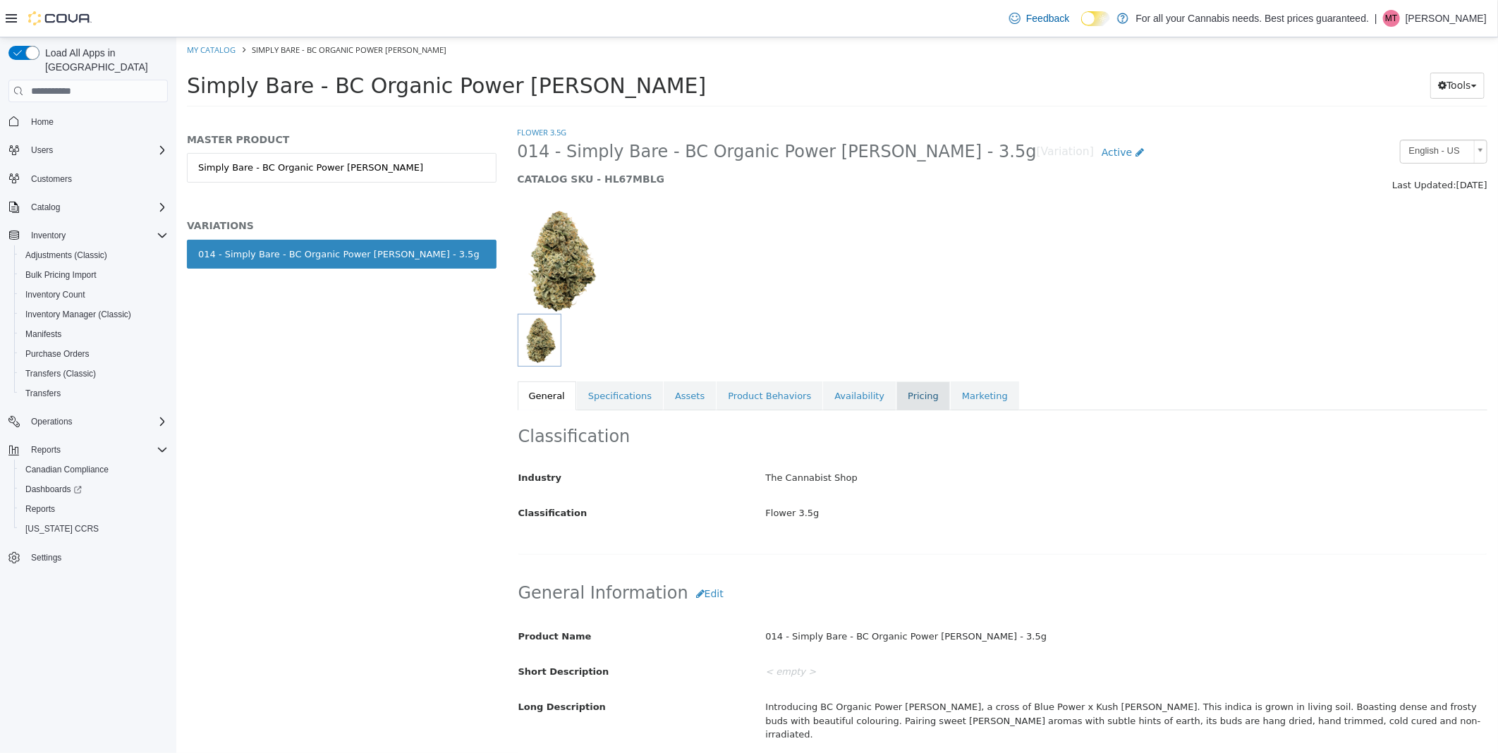
click at [896, 395] on link "Pricing" at bounding box center [923, 397] width 54 height 30
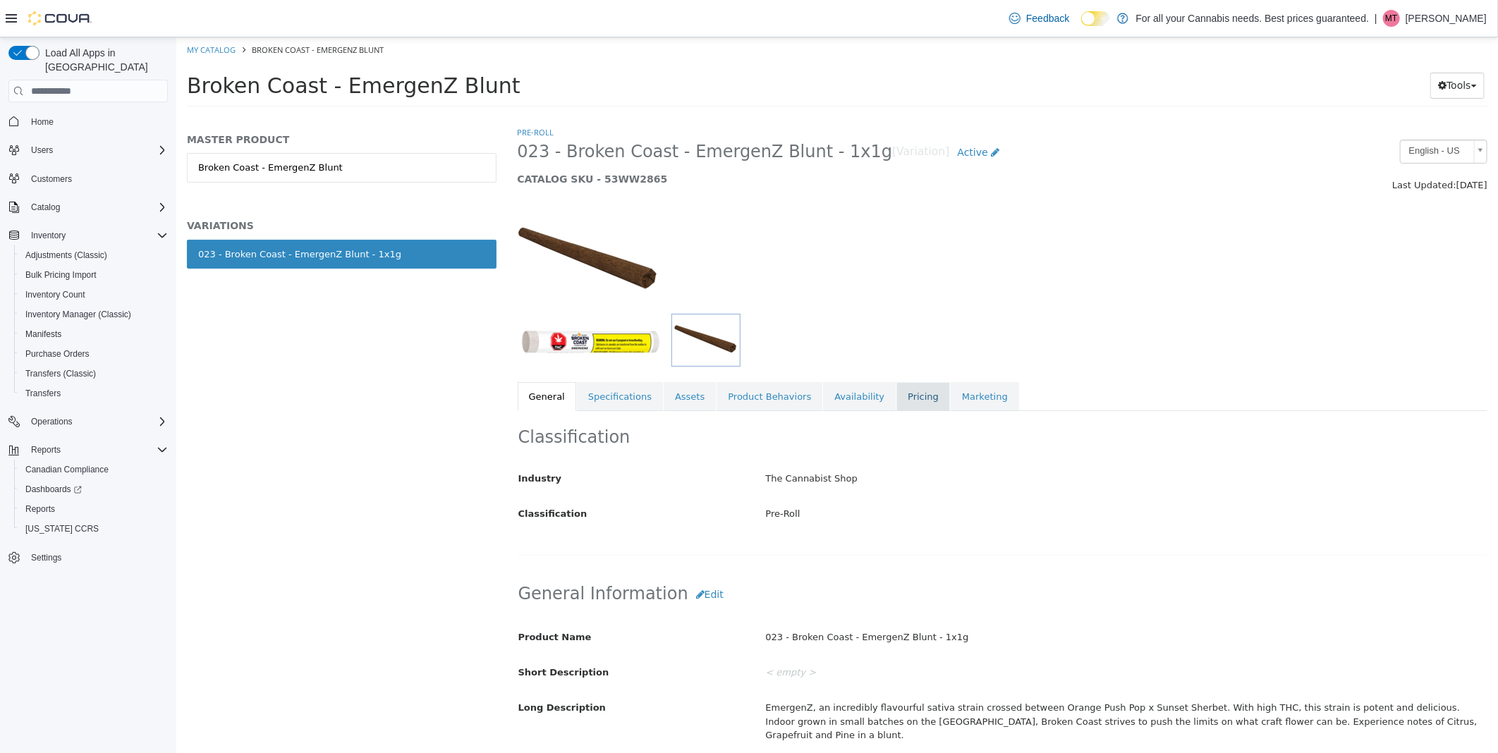
click at [896, 389] on link "Pricing" at bounding box center [923, 397] width 54 height 30
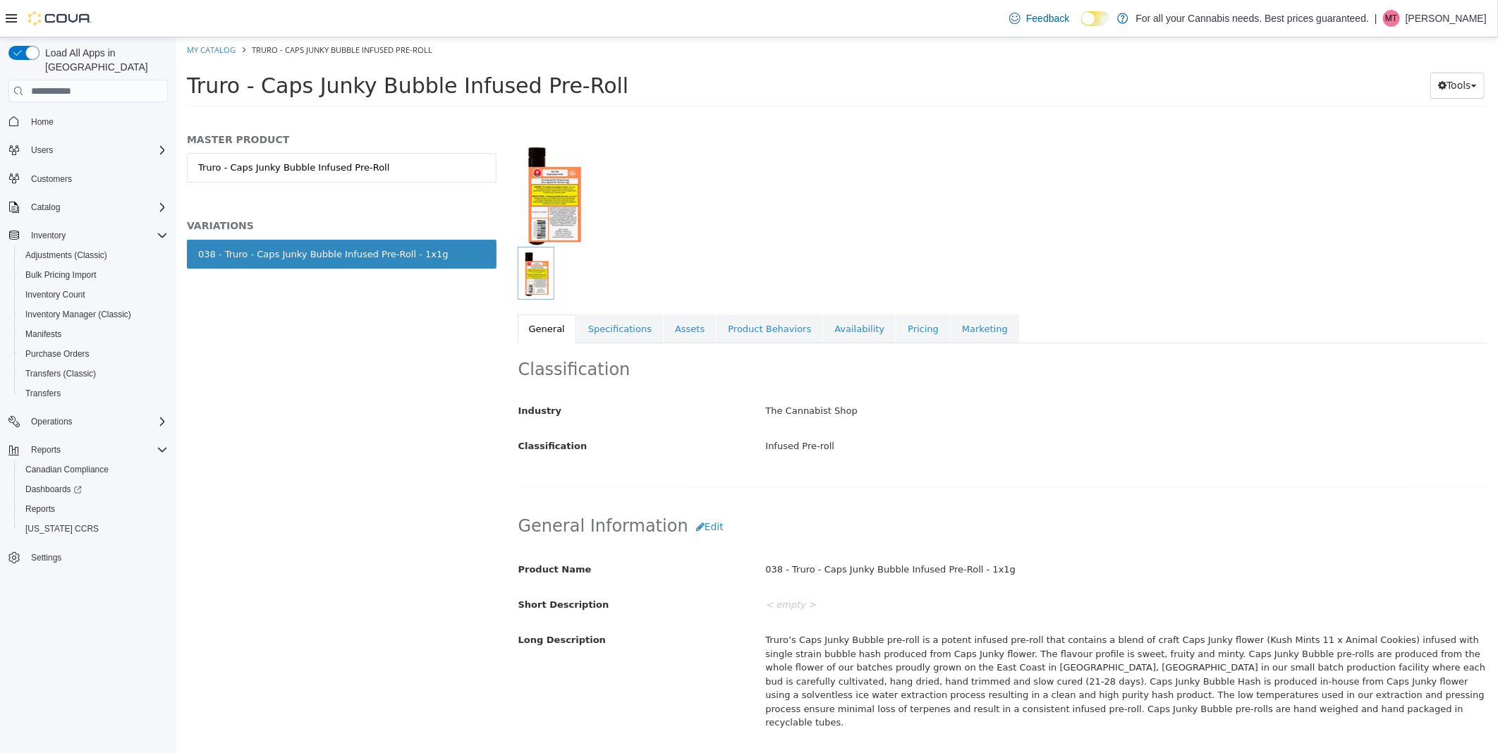
scroll to position [157, 0]
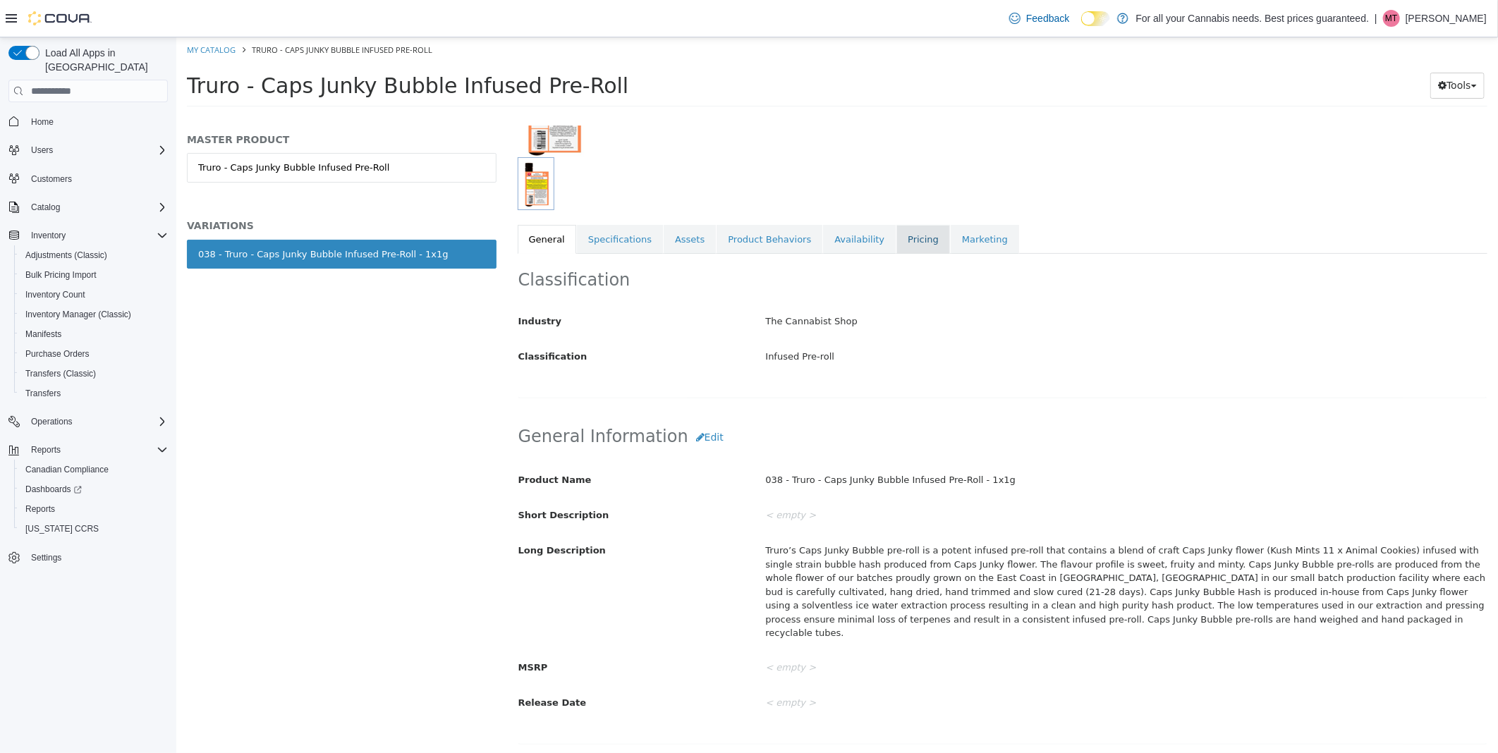
click at [896, 243] on link "Pricing" at bounding box center [923, 240] width 54 height 30
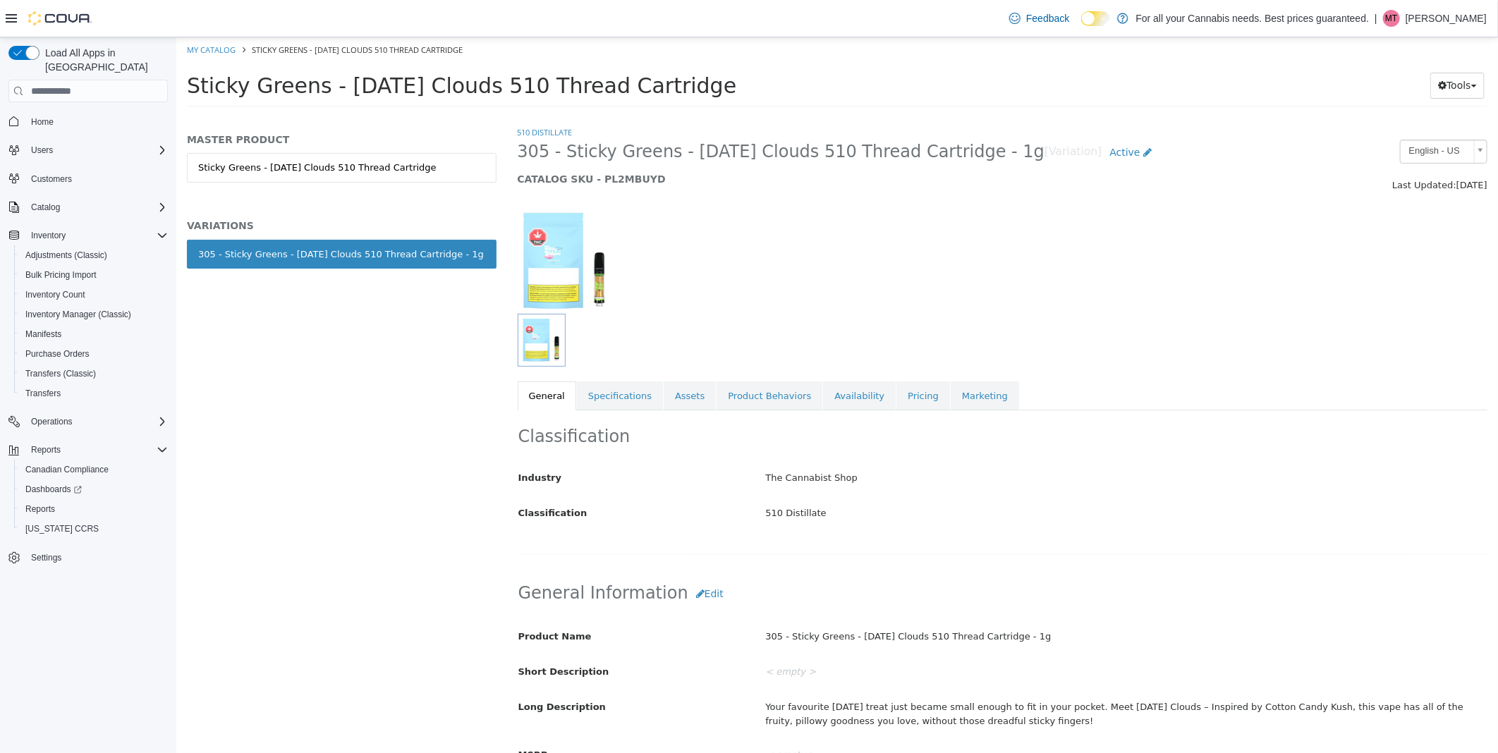
drag, startPoint x: 690, startPoint y: 90, endPoint x: 276, endPoint y: 102, distance: 414.2
click at [276, 102] on div "Sticky Greens - [DATE] Clouds 510 Thread Cartridge Tools Move Variations Print …" at bounding box center [836, 89] width 1301 height 35
click at [284, 92] on span "Sticky Greens - [DATE] Clouds 510 Thread Cartridge" at bounding box center [460, 85] width 549 height 25
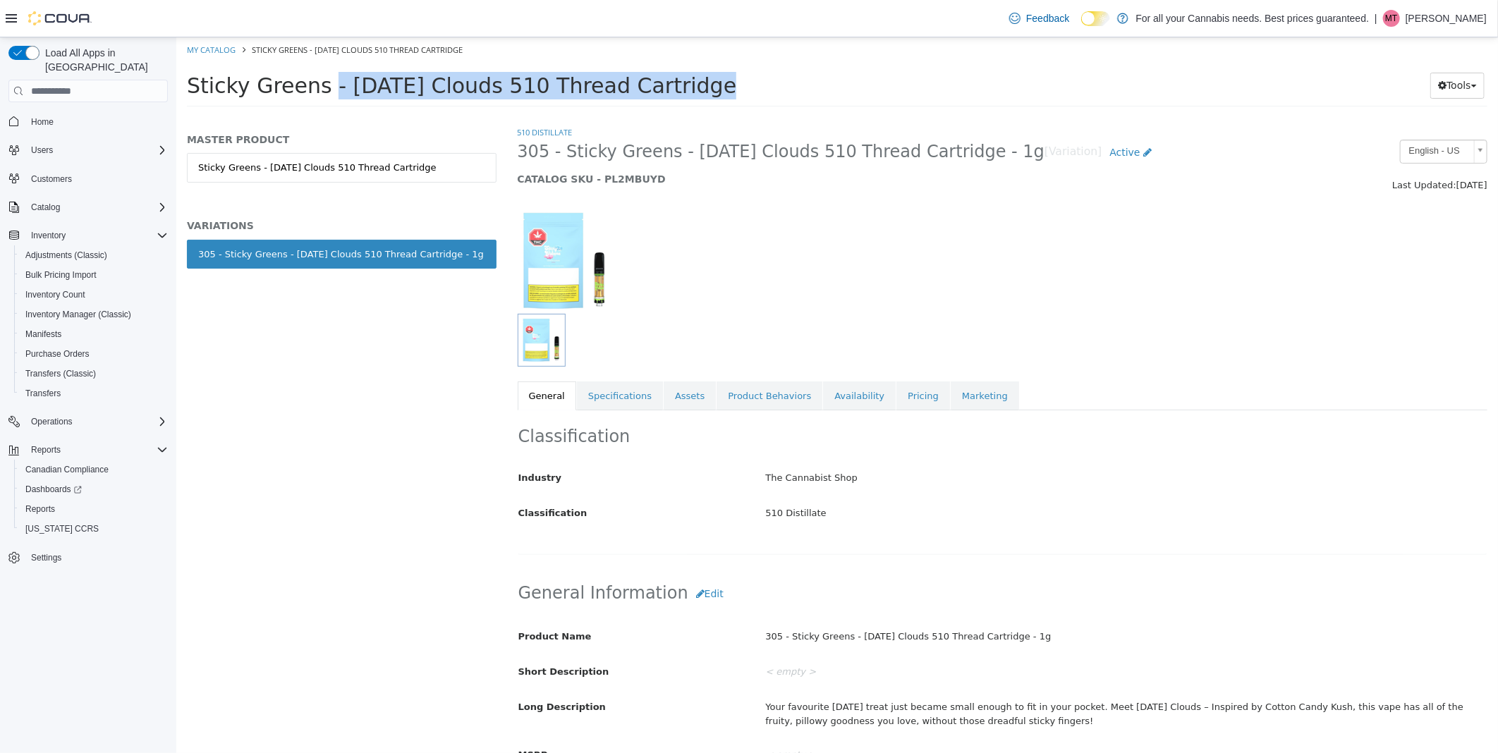
click at [284, 92] on span "Sticky Greens - Carnival Clouds 510 Thread Cartridge" at bounding box center [460, 85] width 549 height 25
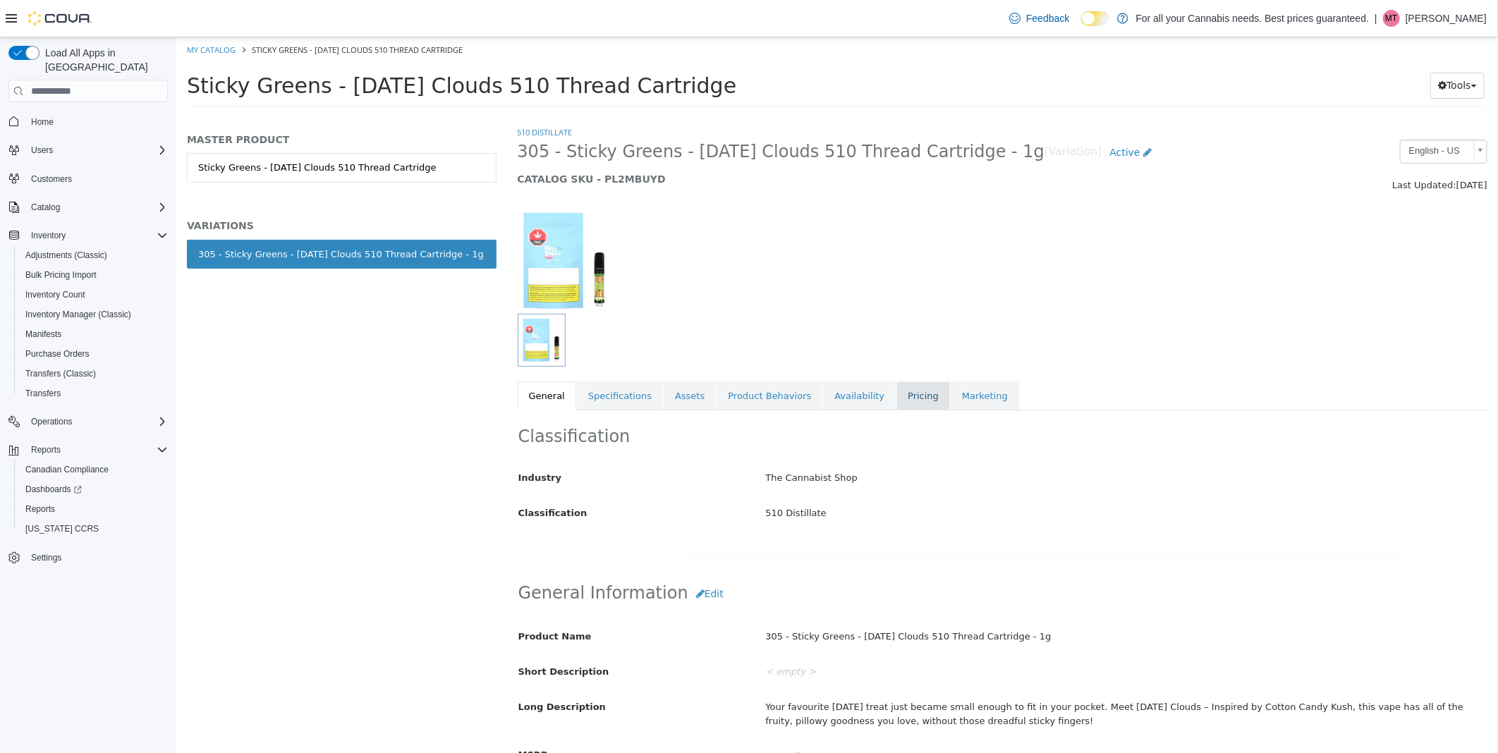
click at [896, 398] on link "Pricing" at bounding box center [923, 397] width 54 height 30
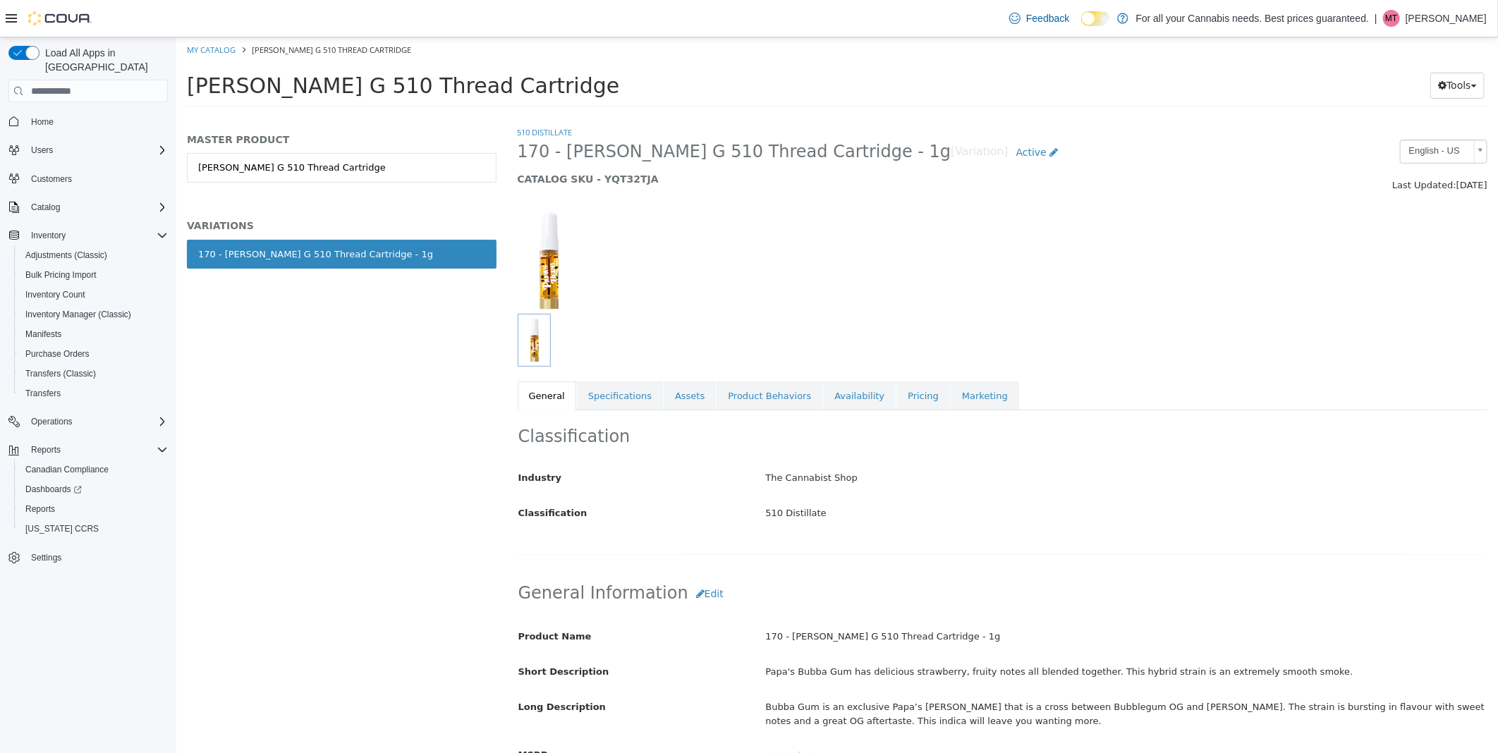
drag, startPoint x: 606, startPoint y: 86, endPoint x: 190, endPoint y: 75, distance: 416.3
click at [190, 75] on h1 "[PERSON_NAME] G 510 Thread Cartridge" at bounding box center [750, 86] width 1128 height 28
copy span "[PERSON_NAME] G 510 Thread Cartridge"
click at [896, 394] on link "Pricing" at bounding box center [923, 397] width 54 height 30
